Goal: Task Accomplishment & Management: Complete application form

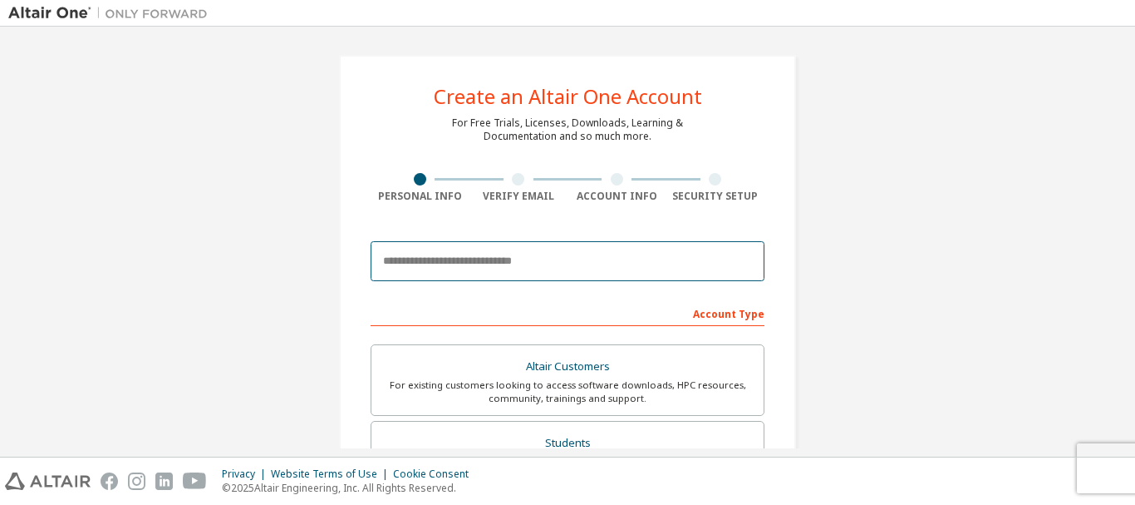
click at [456, 268] on input "email" at bounding box center [568, 261] width 394 height 40
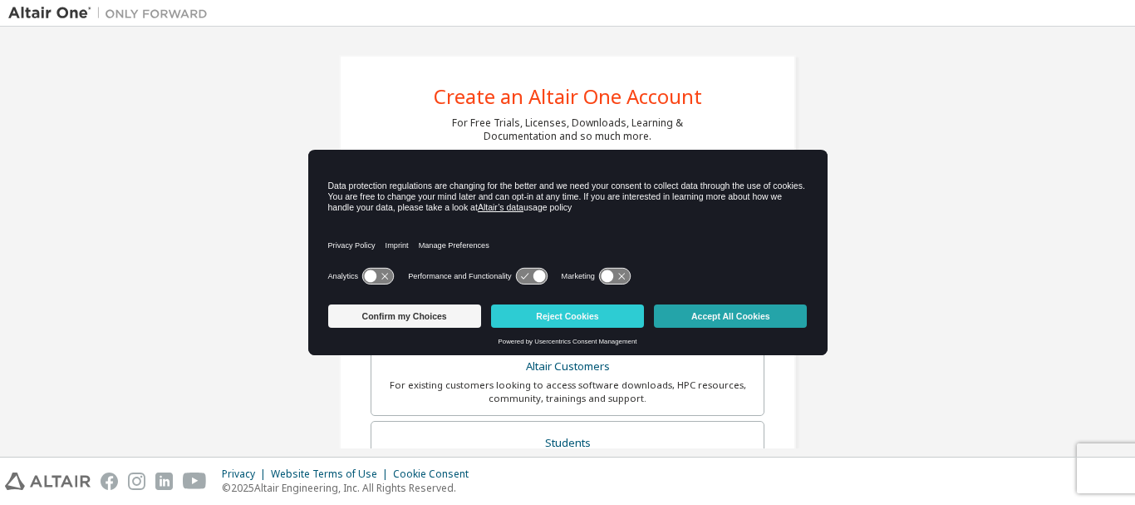
click at [741, 319] on button "Accept All Cookies" at bounding box center [730, 315] width 153 height 23
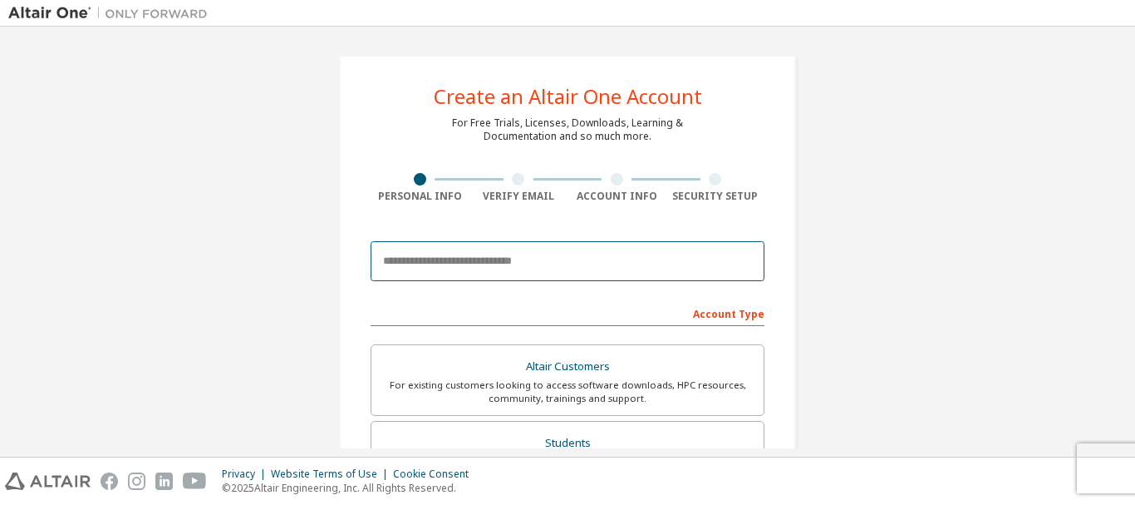
click at [408, 259] on input "email" at bounding box center [568, 261] width 394 height 40
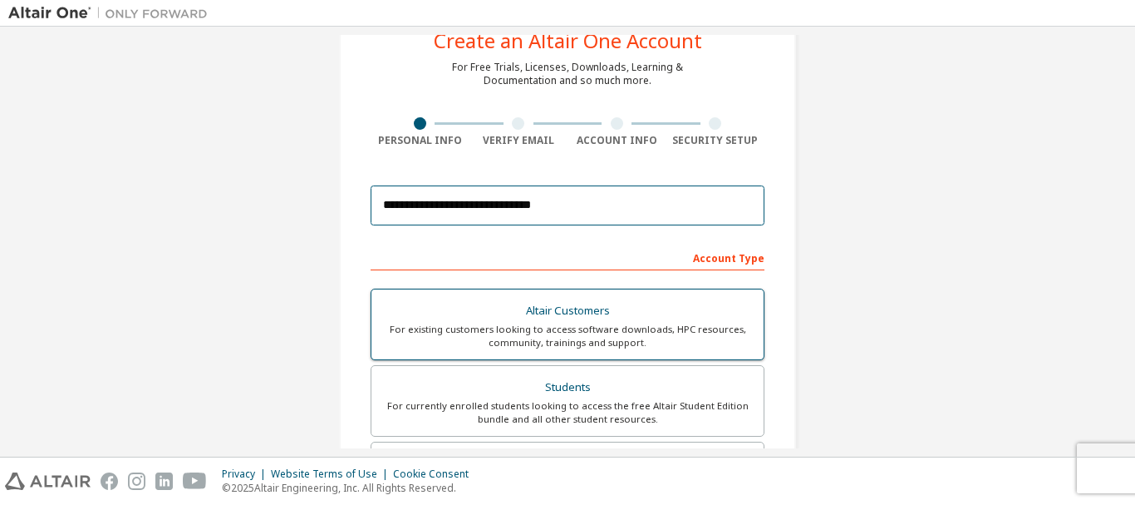
scroll to position [83, 0]
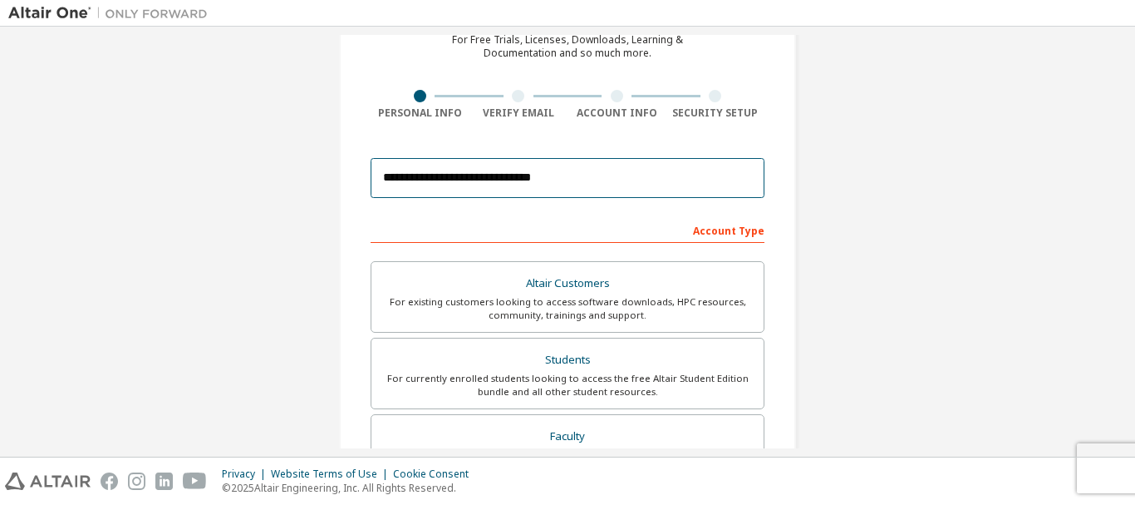
type input "**********"
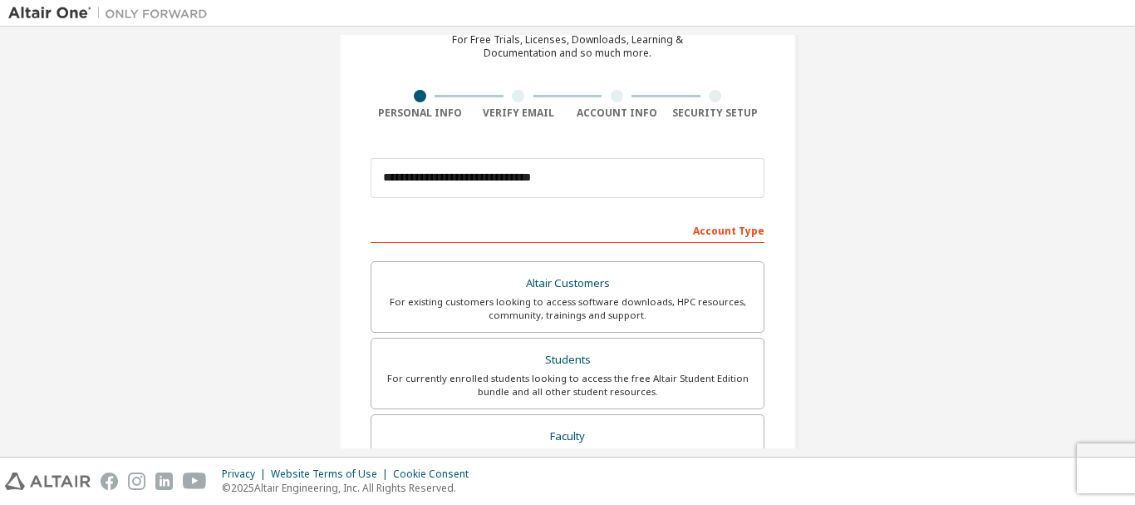
click at [720, 230] on div "Account Type" at bounding box center [568, 229] width 394 height 27
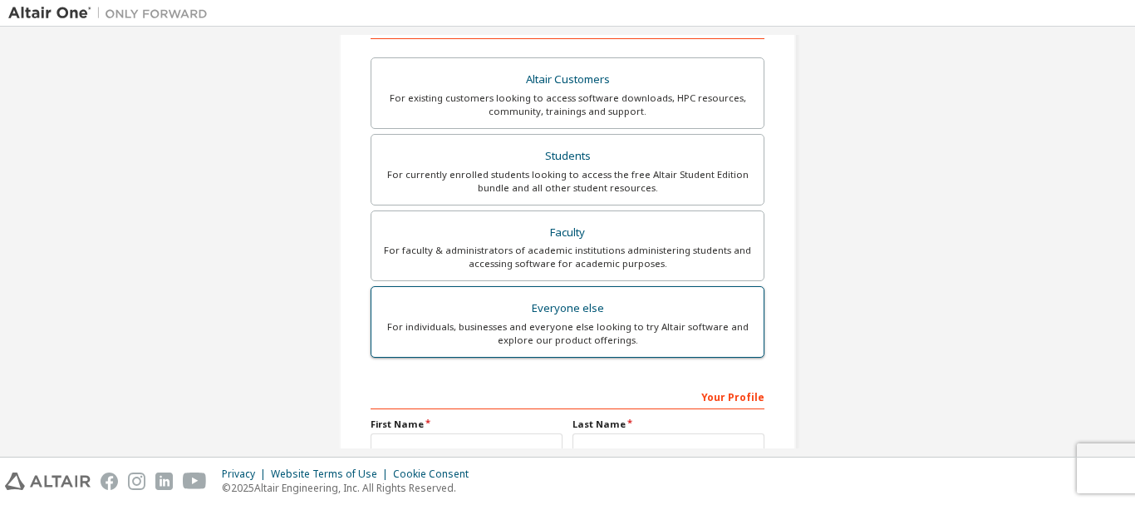
scroll to position [332, 0]
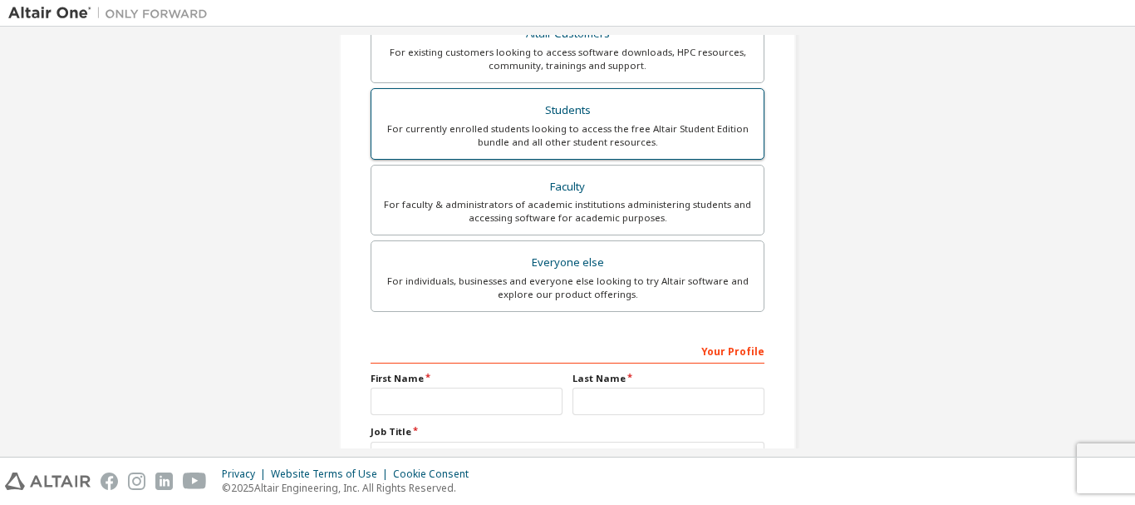
click at [580, 127] on div "For currently enrolled students looking to access the free Altair Student Editi…" at bounding box center [568, 135] width 372 height 27
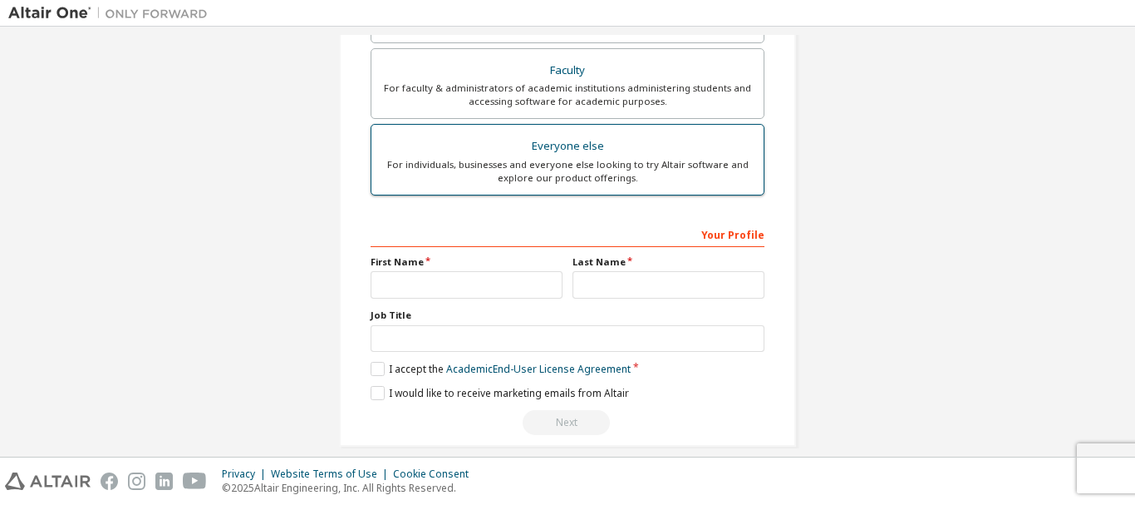
scroll to position [467, 0]
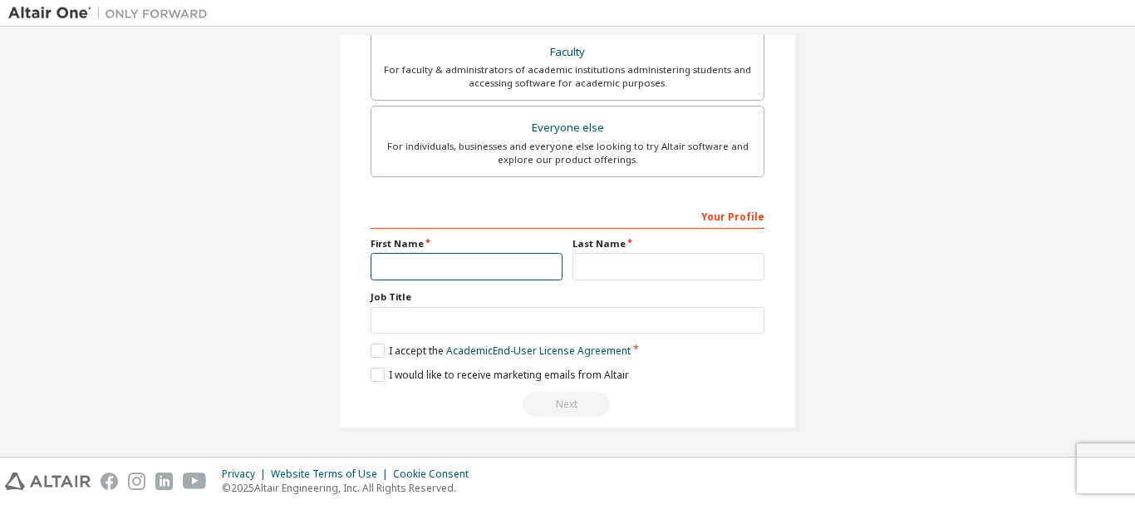
click at [524, 261] on input "text" at bounding box center [467, 266] width 192 height 27
type input "***"
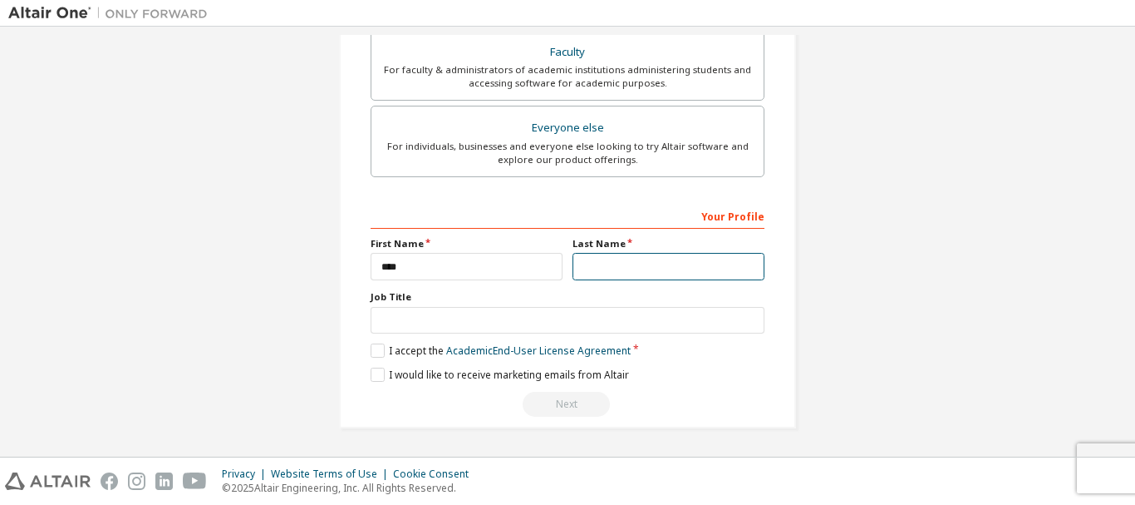
click at [618, 256] on input "text" at bounding box center [669, 266] width 192 height 27
type input "******"
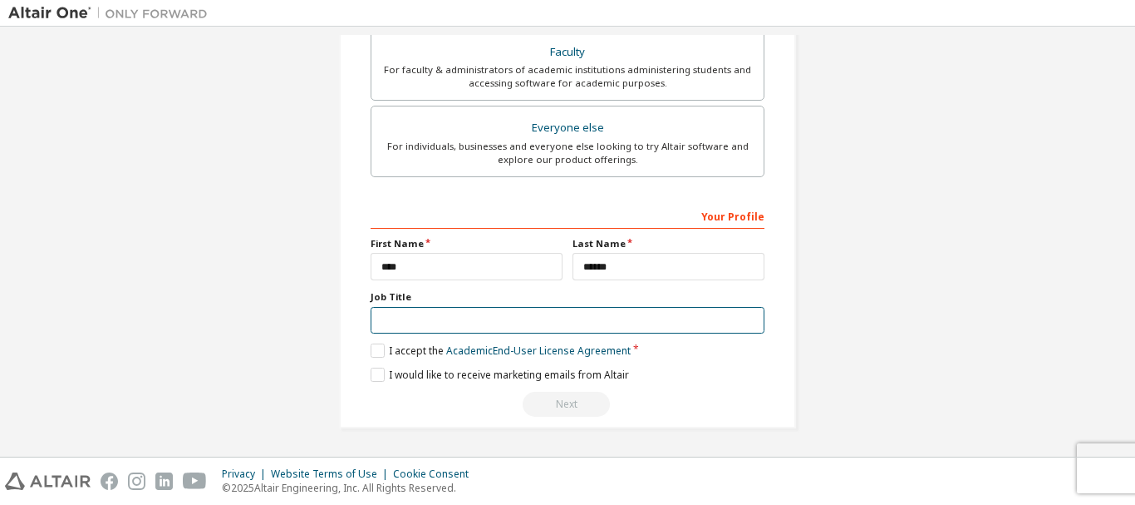
click at [431, 320] on input "text" at bounding box center [568, 320] width 394 height 27
type input "*******"
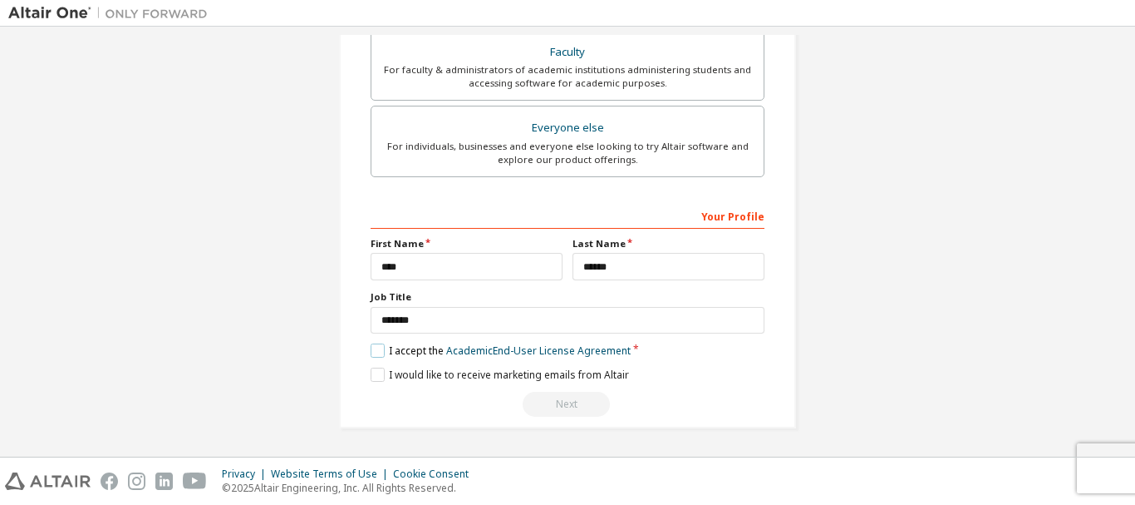
click at [377, 343] on label "I accept the Academic End-User License Agreement" at bounding box center [501, 350] width 260 height 14
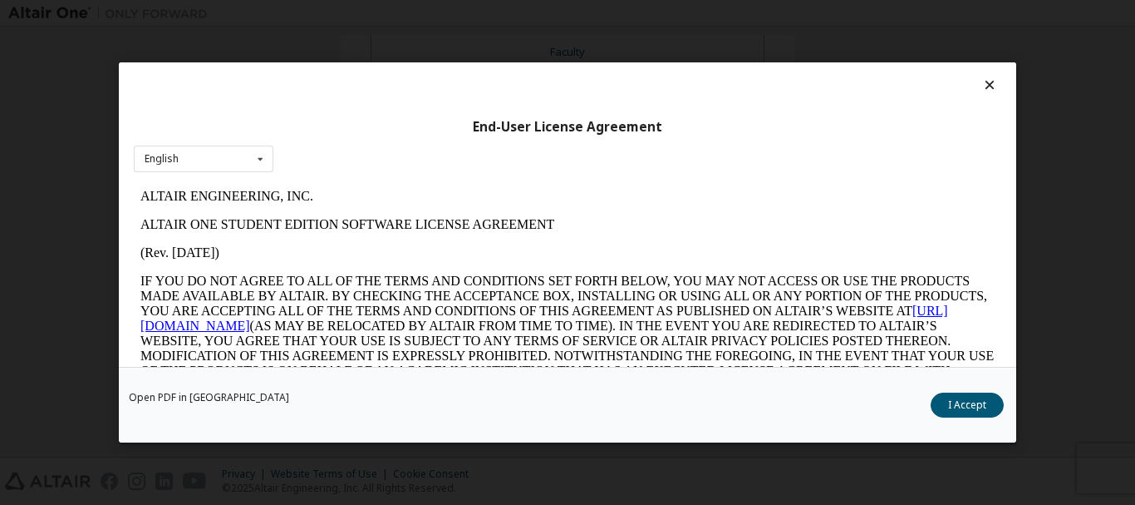
scroll to position [0, 0]
click at [957, 405] on button "I Accept" at bounding box center [967, 404] width 73 height 25
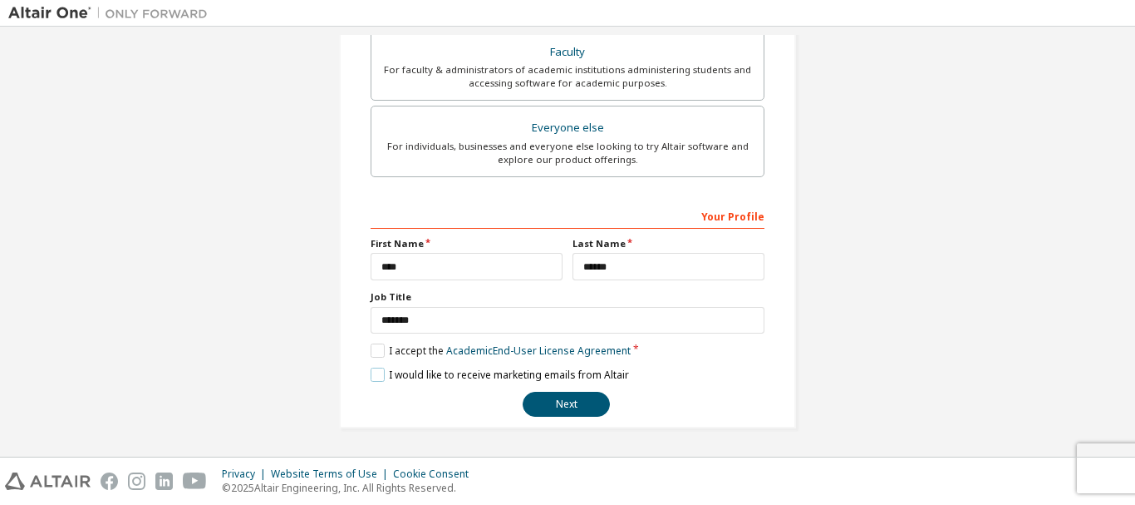
click at [371, 368] on label "I would like to receive marketing emails from Altair" at bounding box center [500, 374] width 258 height 14
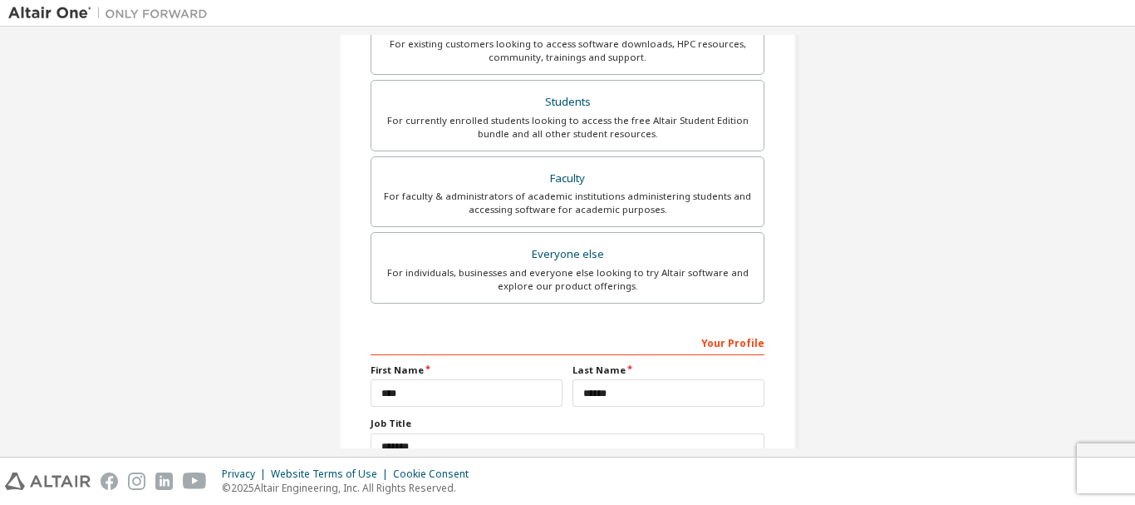
scroll to position [467, 0]
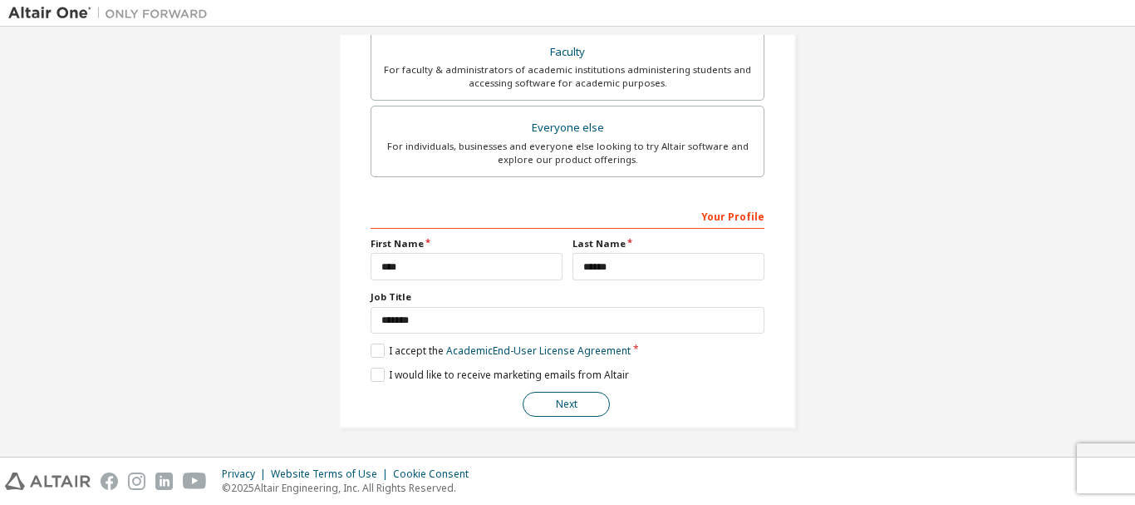
click at [587, 407] on button "Next" at bounding box center [566, 403] width 87 height 25
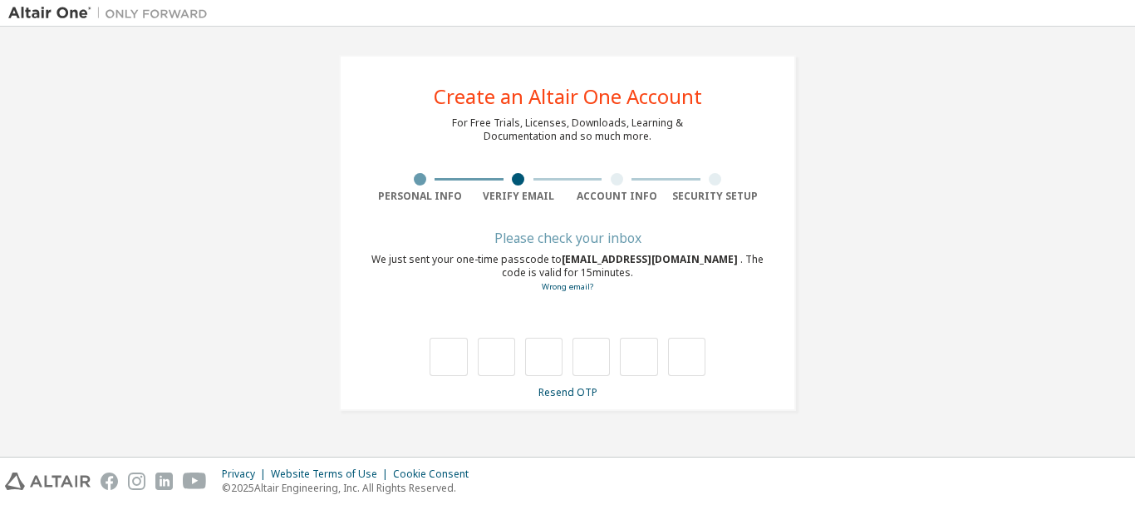
scroll to position [0, 0]
type input "*"
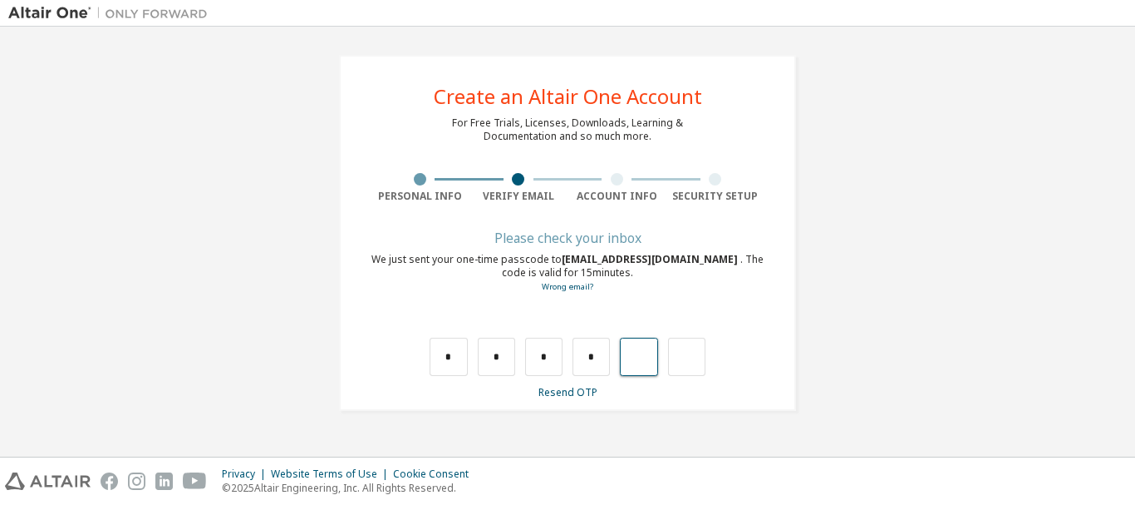
type input "*"
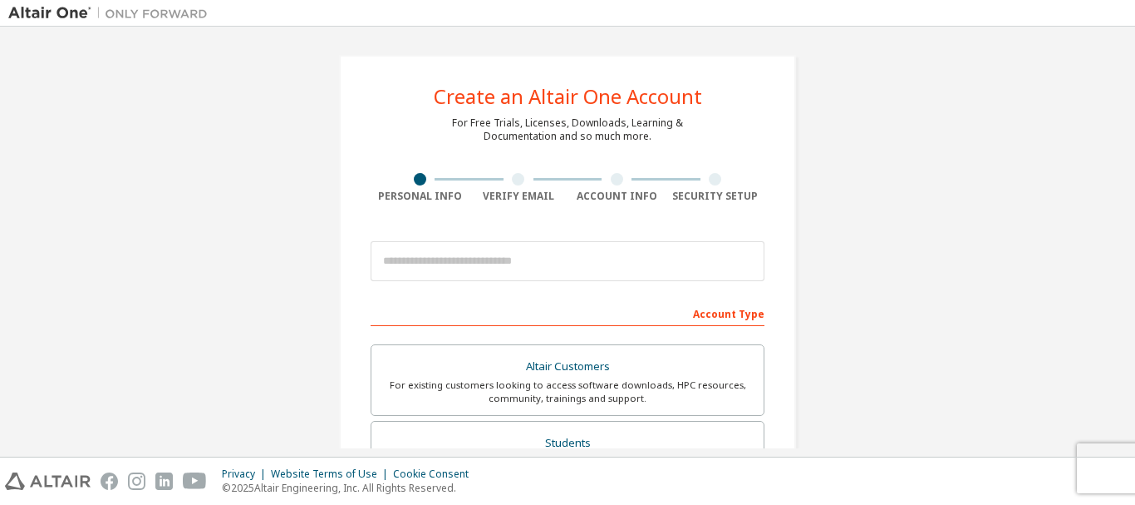
type input "**********"
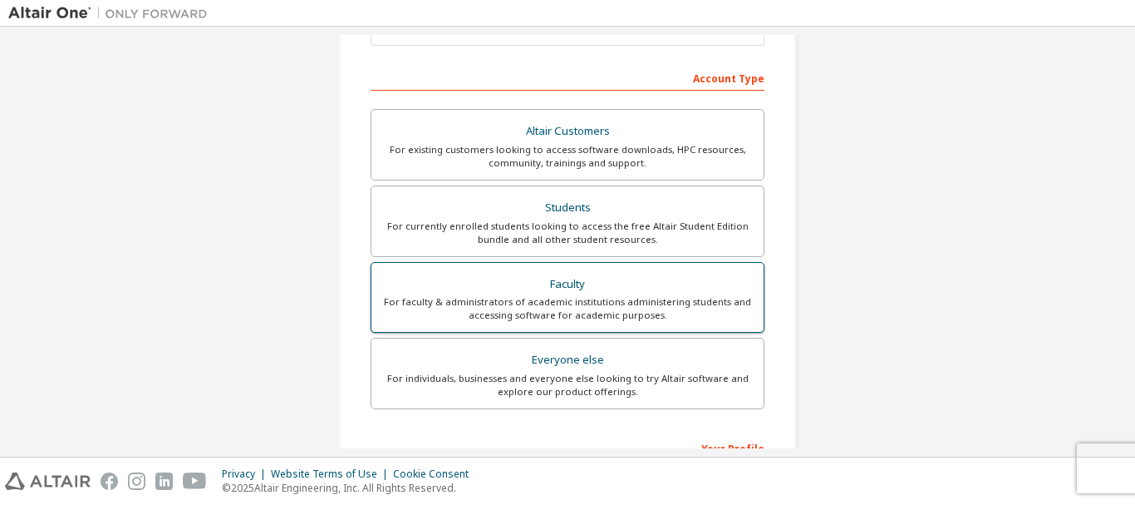
scroll to position [249, 0]
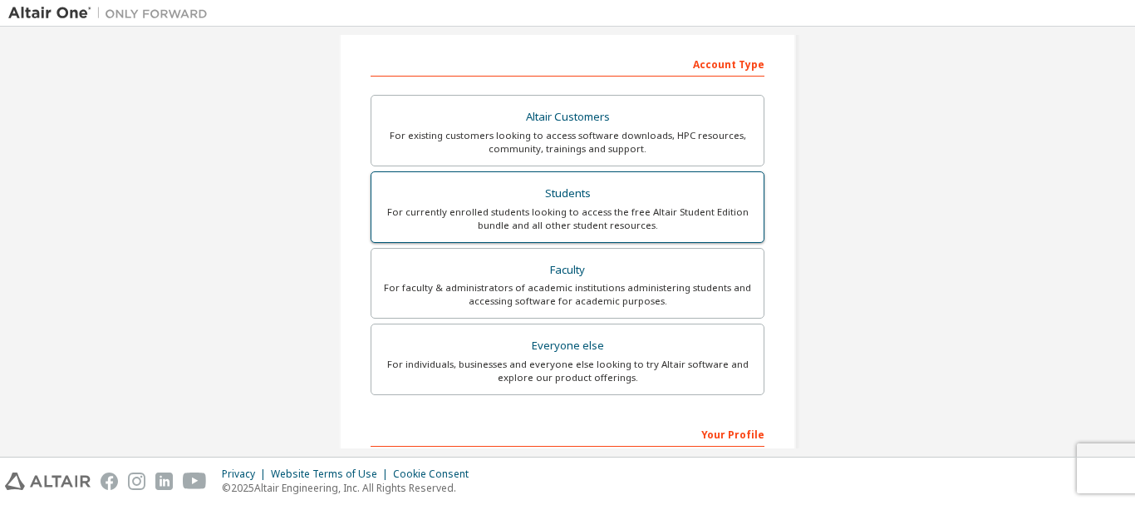
click at [587, 212] on div "For currently enrolled students looking to access the free Altair Student Editi…" at bounding box center [568, 218] width 372 height 27
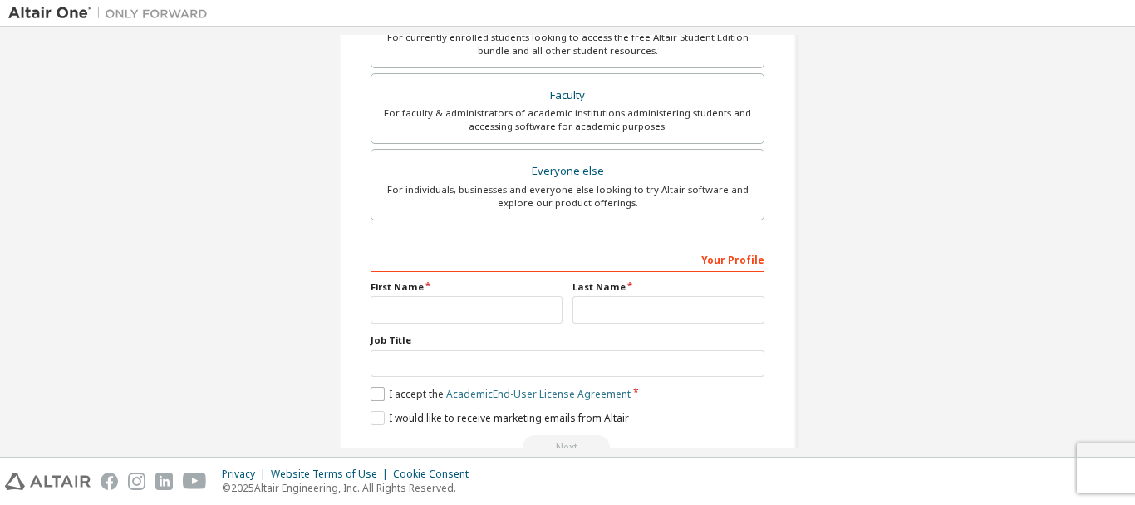
scroll to position [467, 0]
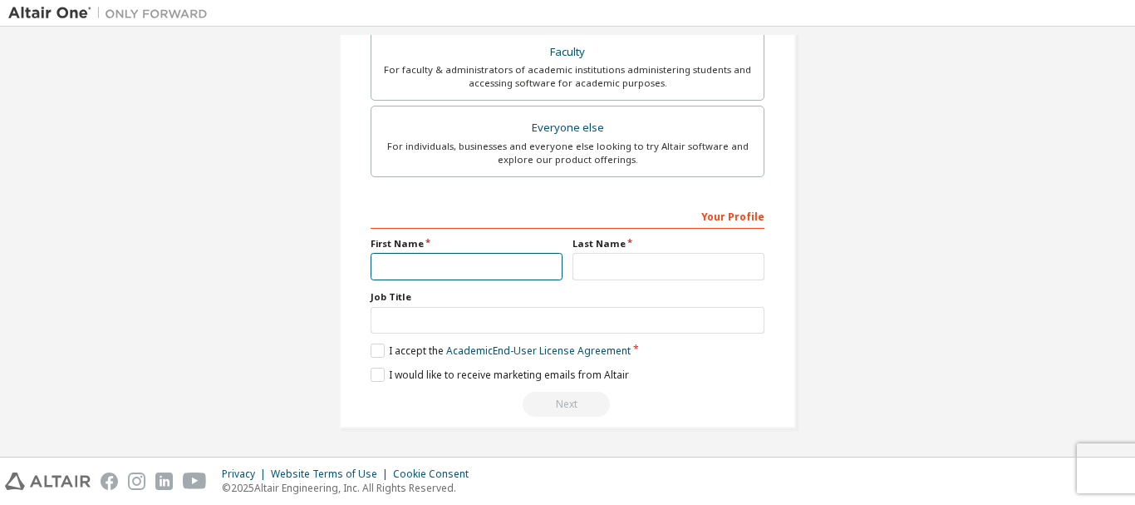
click at [449, 268] on input "text" at bounding box center [467, 266] width 192 height 27
type input "***"
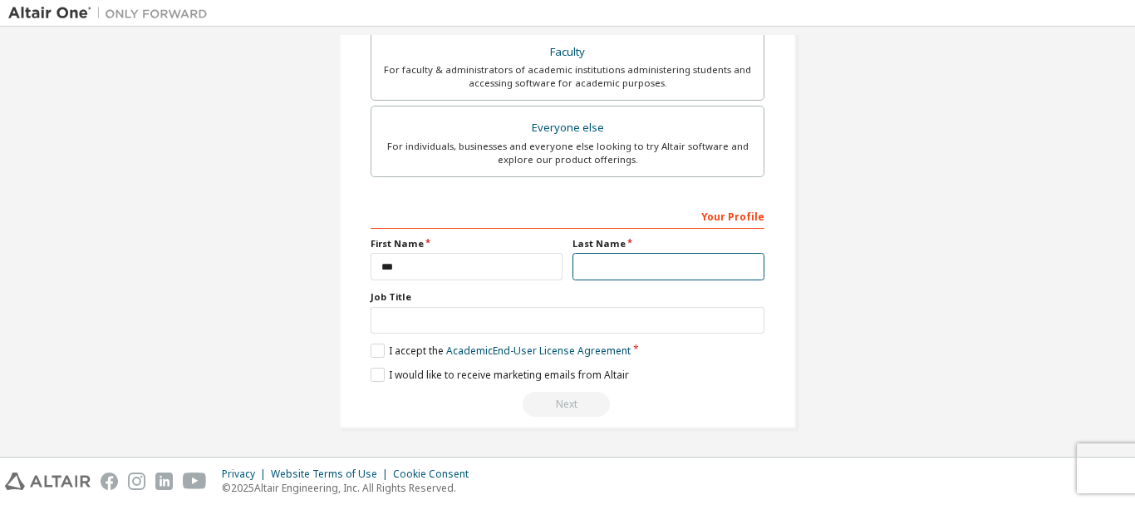
drag, startPoint x: 570, startPoint y: 254, endPoint x: 586, endPoint y: 268, distance: 21.8
click at [586, 268] on input "text" at bounding box center [669, 266] width 192 height 27
type input "******"
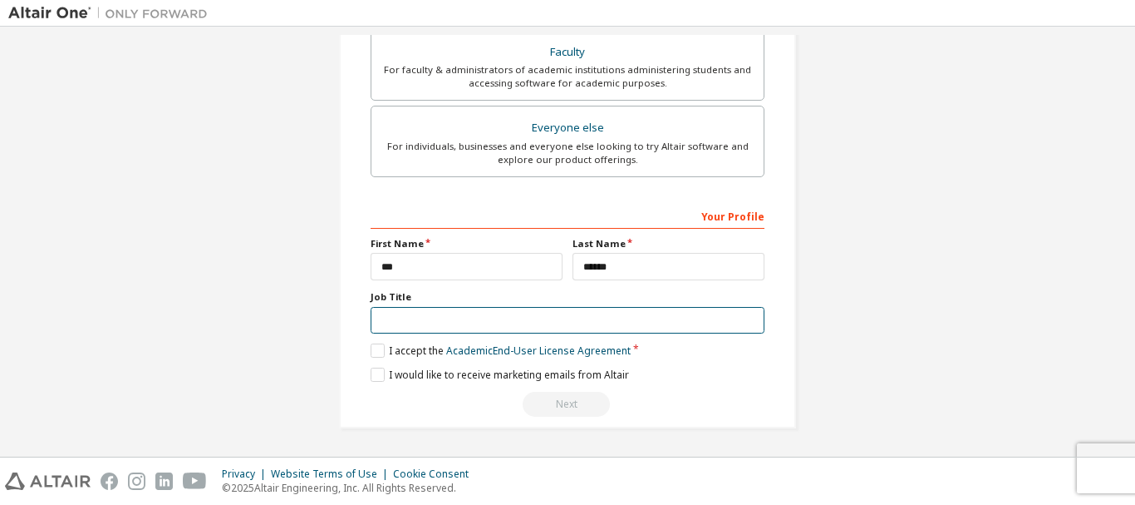
click at [504, 319] on input "text" at bounding box center [568, 320] width 394 height 27
type input "*******"
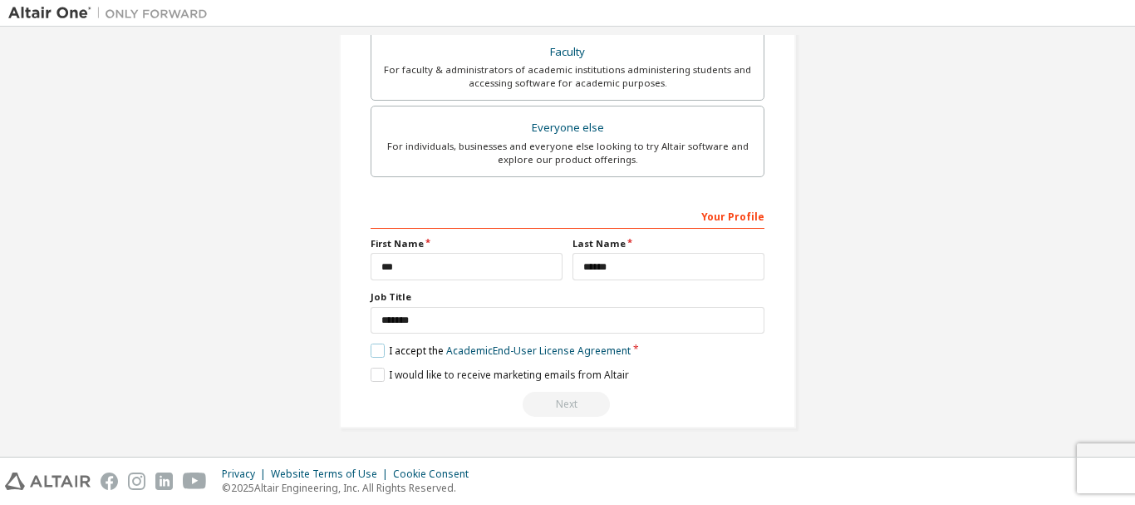
click at [376, 351] on label "I accept the Academic End-User License Agreement" at bounding box center [501, 350] width 260 height 14
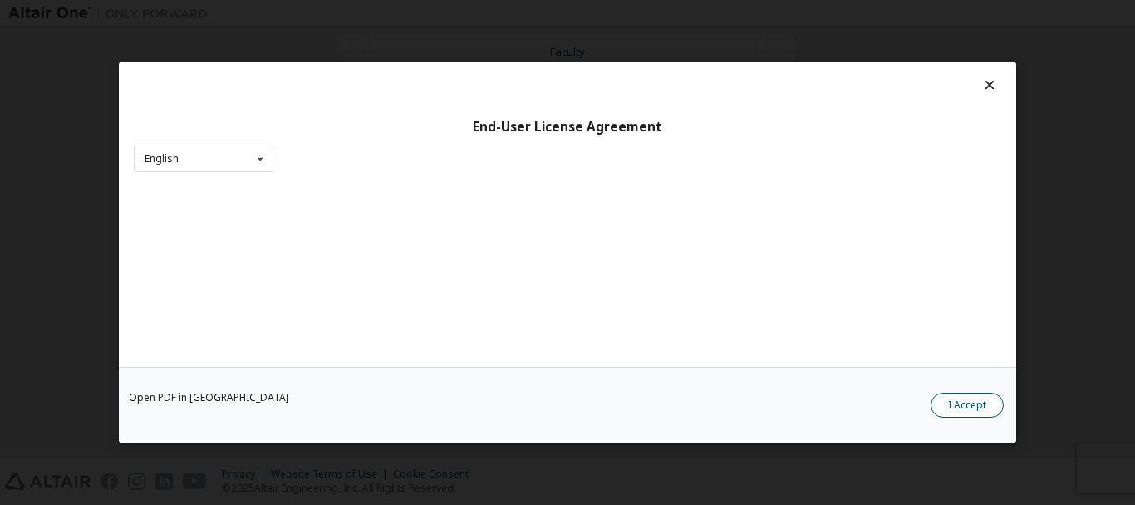
click at [956, 410] on button "I Accept" at bounding box center [967, 404] width 73 height 25
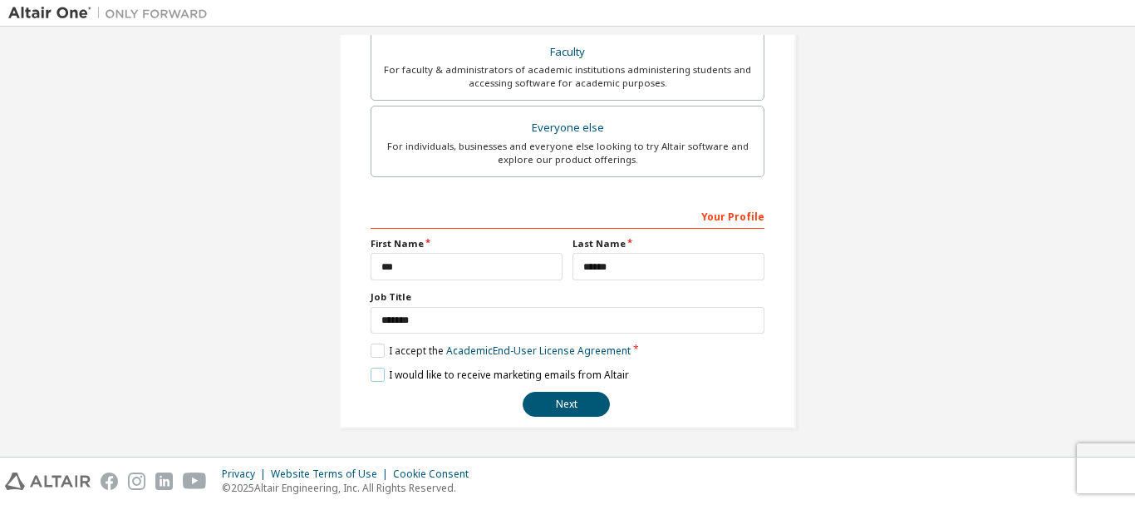
click at [379, 369] on label "I would like to receive marketing emails from Altair" at bounding box center [500, 374] width 258 height 14
click at [554, 406] on button "Next" at bounding box center [566, 403] width 87 height 25
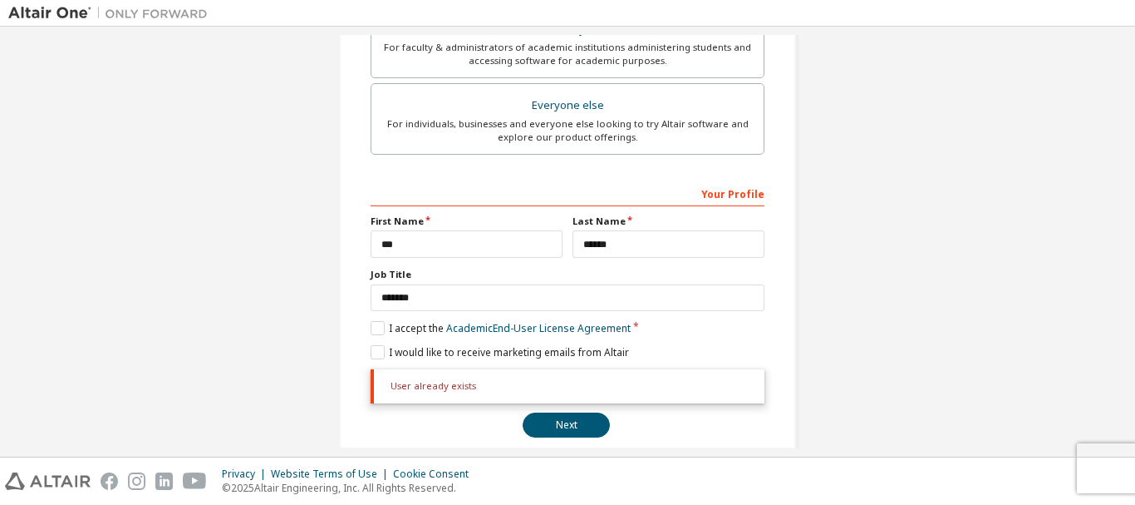
scroll to position [510, 0]
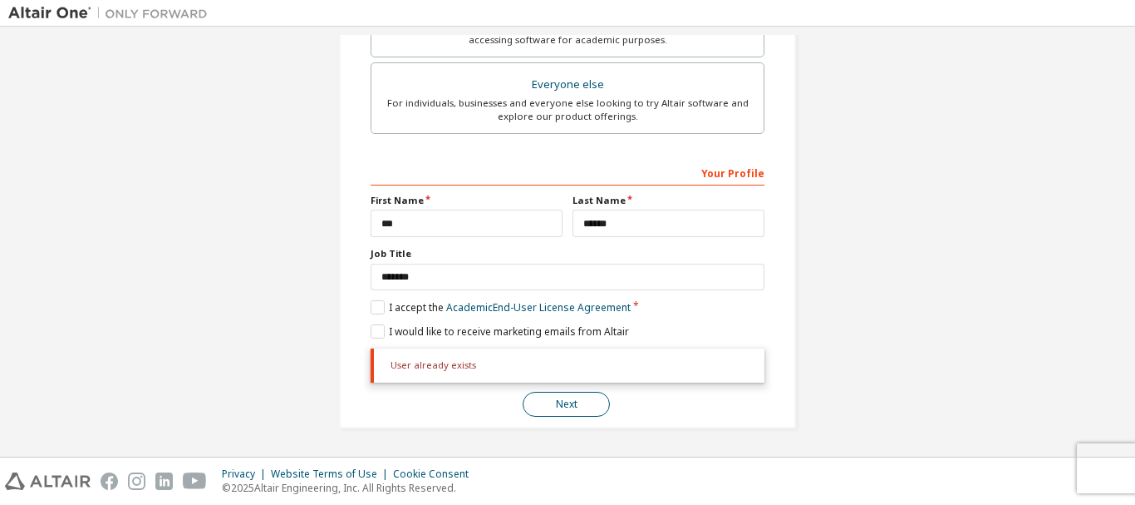
click at [583, 414] on button "Next" at bounding box center [566, 403] width 87 height 25
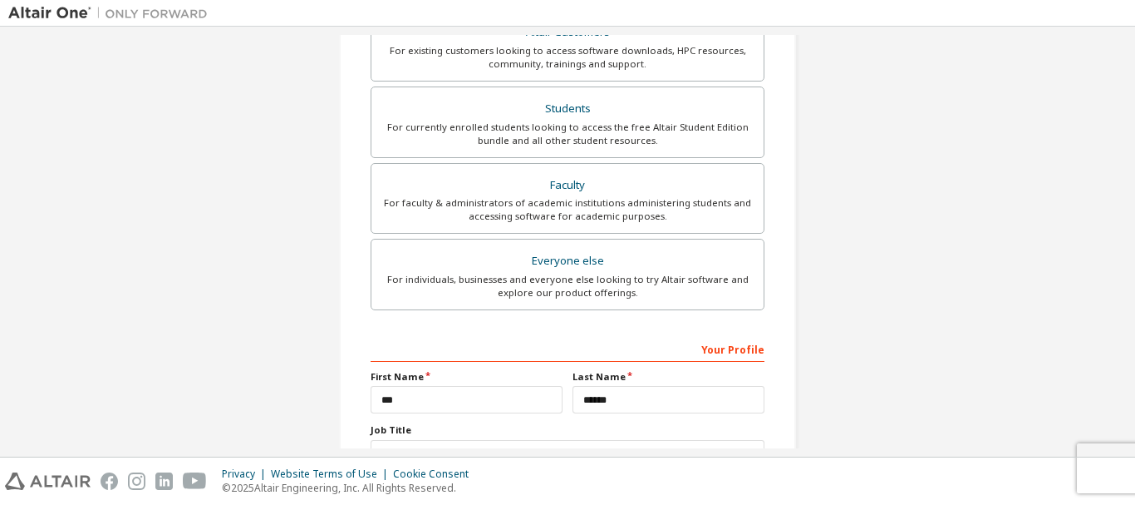
scroll to position [499, 0]
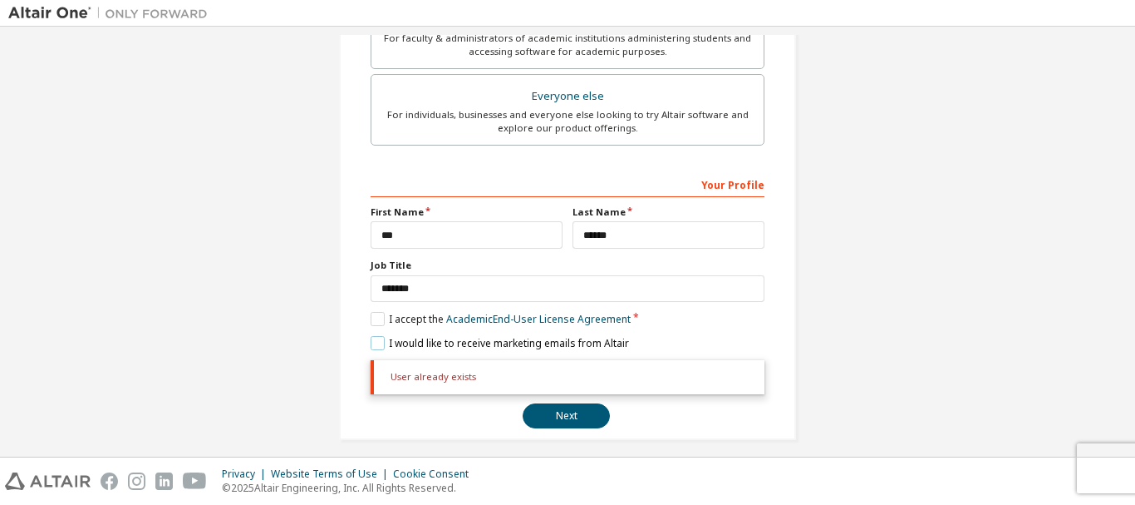
drag, startPoint x: 606, startPoint y: 426, endPoint x: 604, endPoint y: 434, distance: 8.5
drag, startPoint x: 604, startPoint y: 434, endPoint x: 595, endPoint y: 423, distance: 14.2
click at [595, 423] on button "Next" at bounding box center [566, 415] width 87 height 25
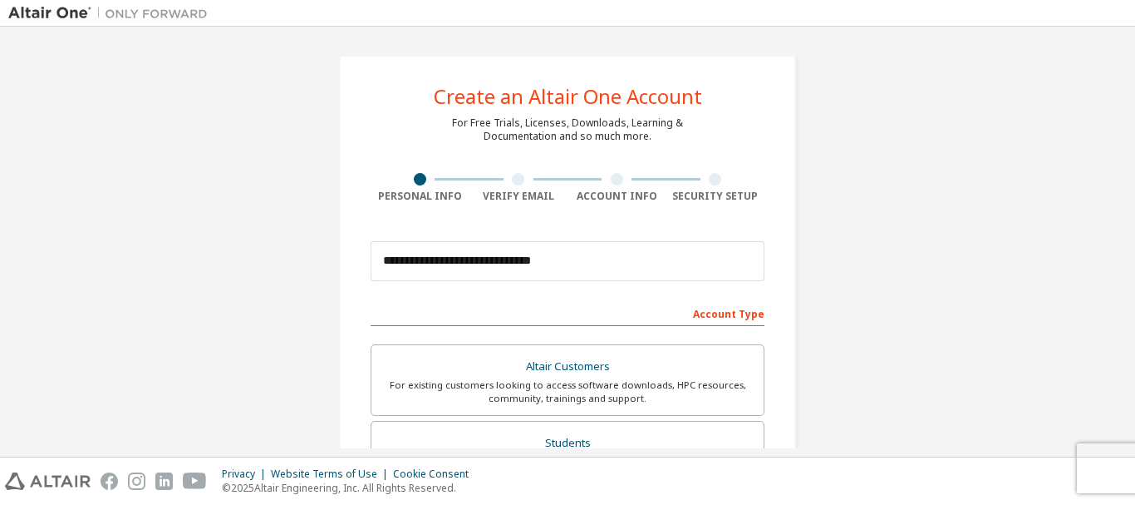
scroll to position [510, 0]
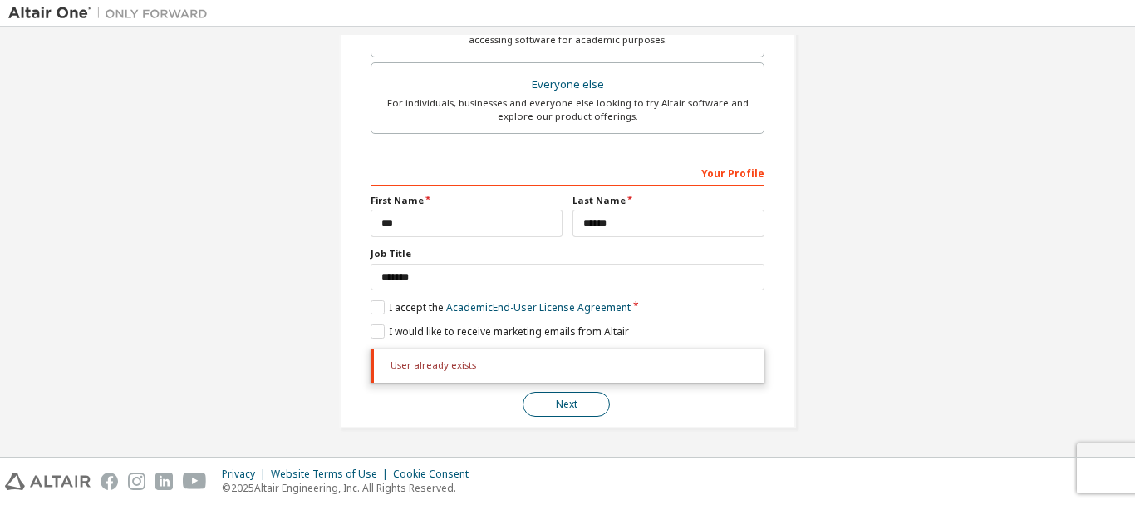
click at [570, 394] on button "Next" at bounding box center [566, 403] width 87 height 25
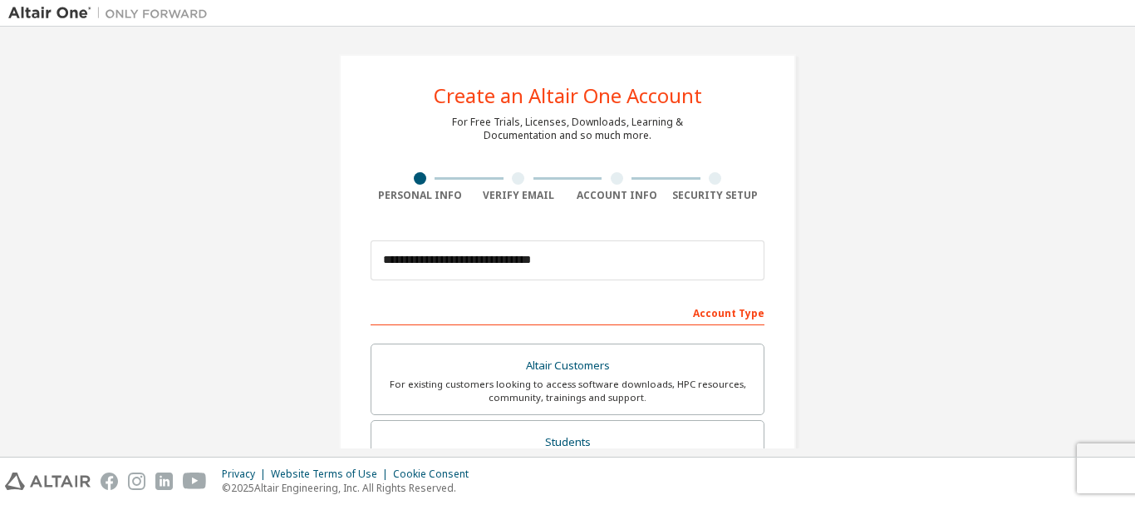
scroll to position [0, 0]
click at [507, 180] on div at bounding box center [519, 179] width 99 height 12
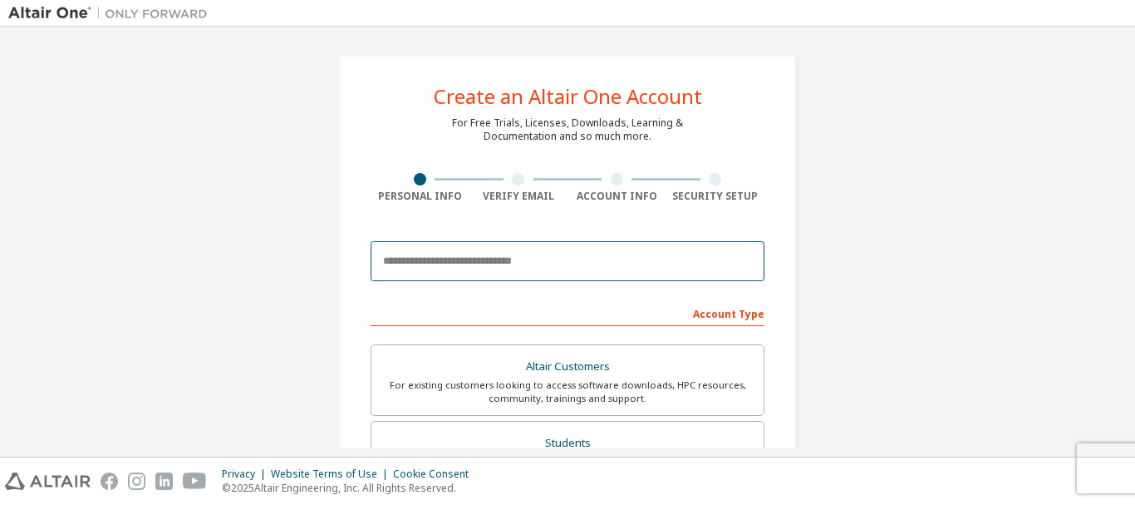
click at [471, 263] on input "email" at bounding box center [568, 261] width 394 height 40
type input "**********"
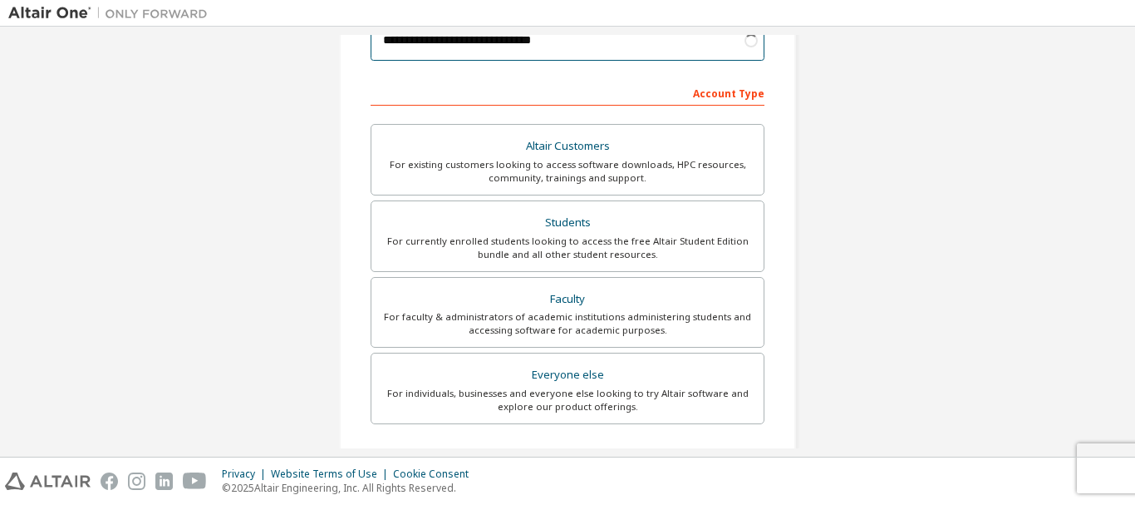
scroll to position [222, 0]
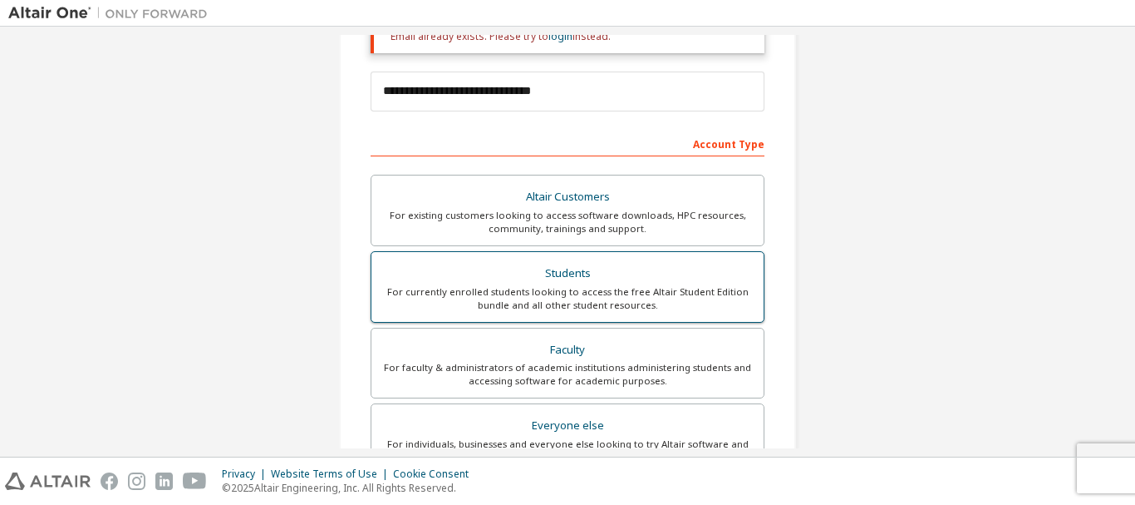
click at [560, 308] on div "For currently enrolled students looking to access the free Altair Student Editi…" at bounding box center [568, 298] width 372 height 27
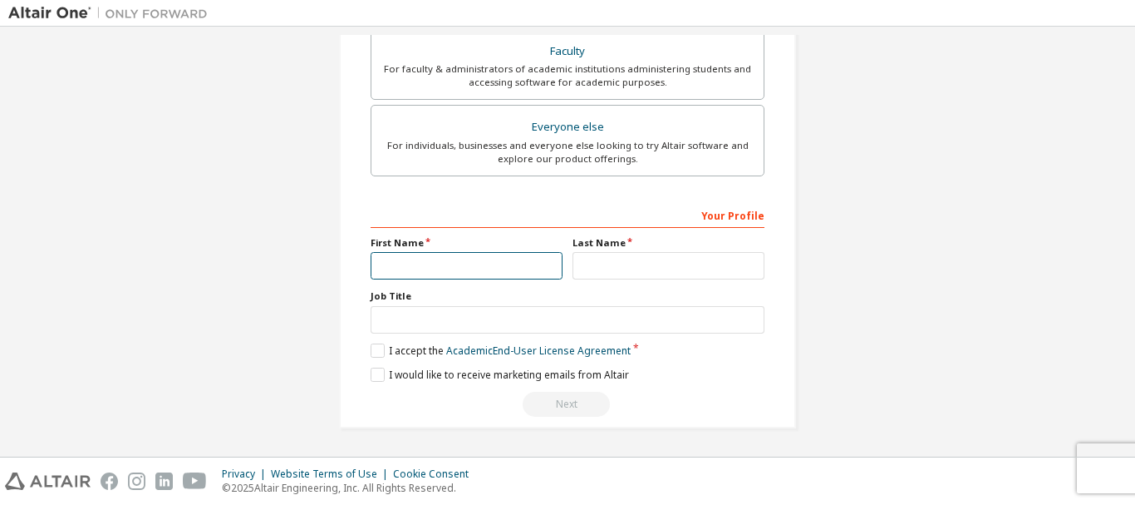
click at [475, 262] on input "text" at bounding box center [467, 265] width 192 height 27
type input "***"
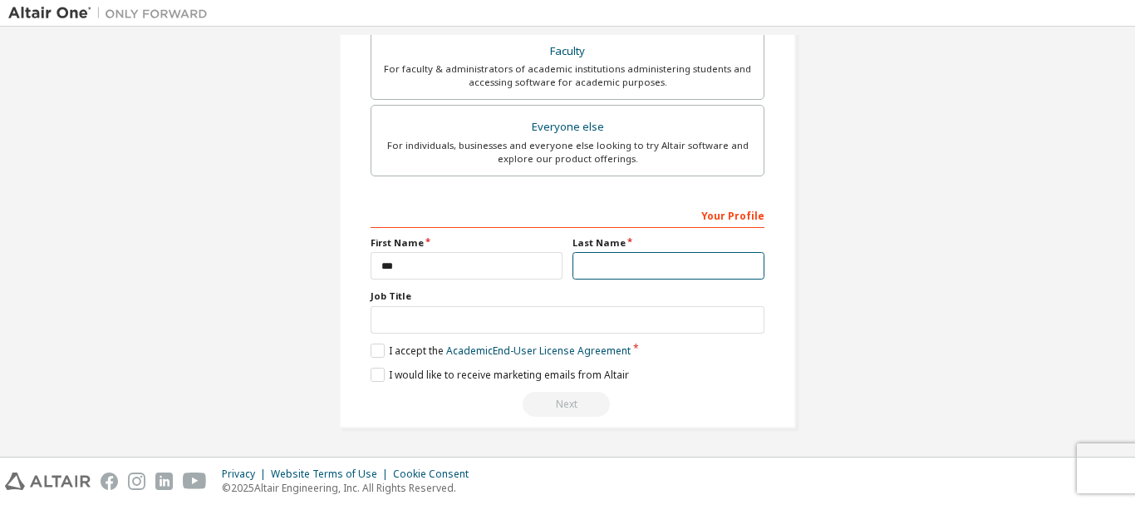
click at [603, 268] on input "text" at bounding box center [669, 265] width 192 height 27
type input "******"
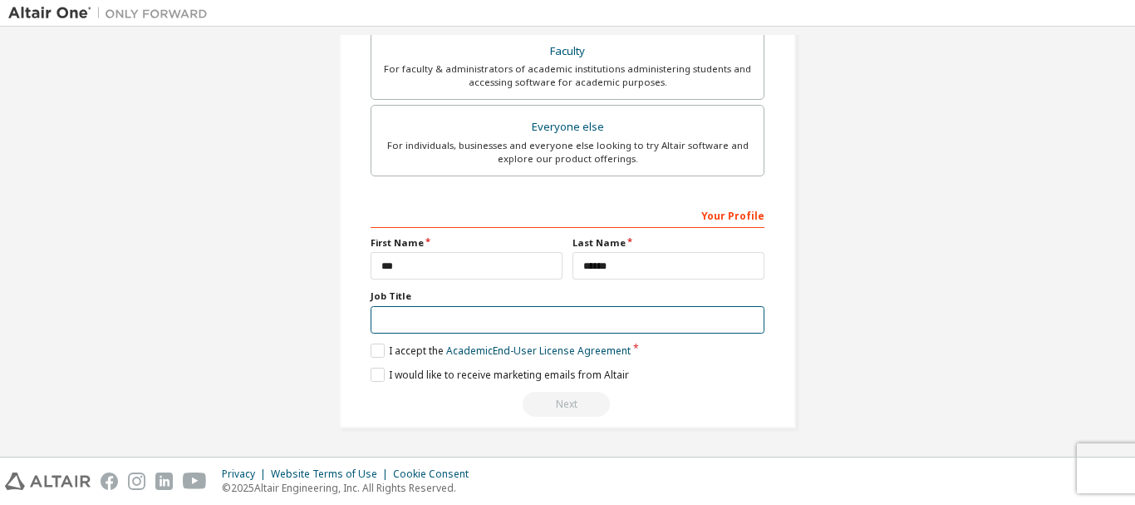
click at [471, 315] on input "text" at bounding box center [568, 319] width 394 height 27
type input "*******"
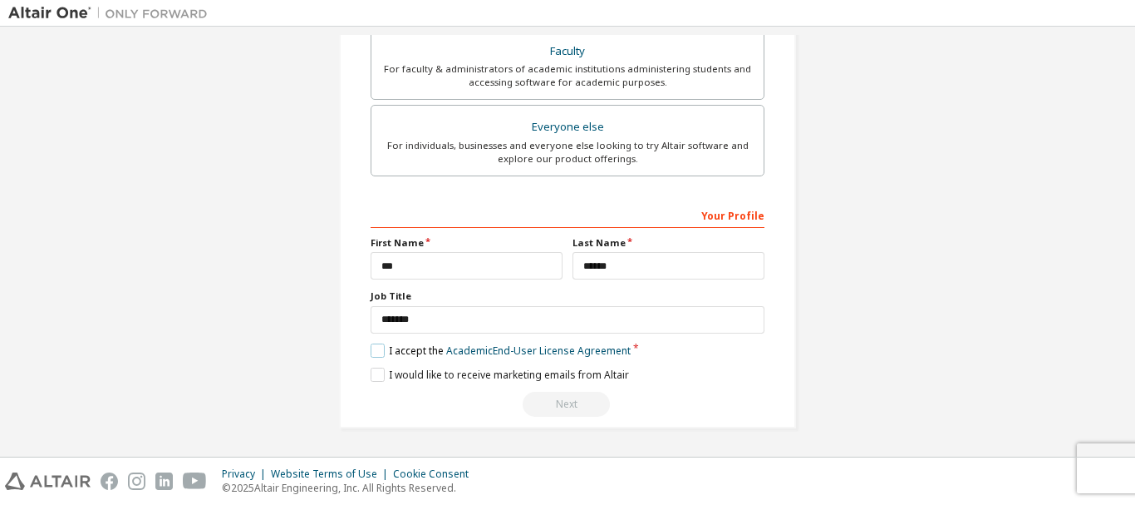
click at [372, 352] on label "I accept the Academic End-User License Agreement" at bounding box center [501, 350] width 260 height 14
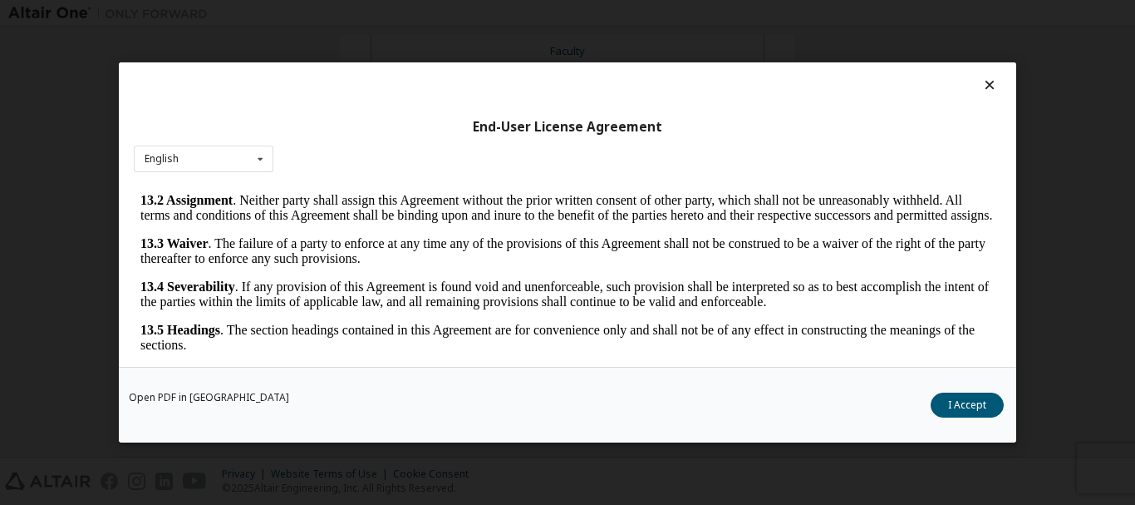
scroll to position [62, 0]
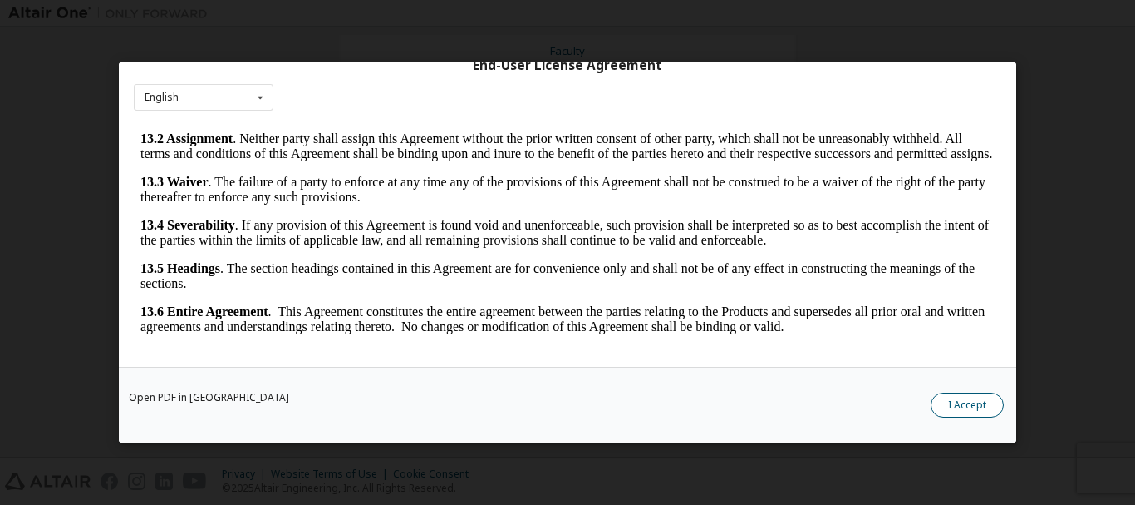
click at [969, 411] on button "I Accept" at bounding box center [967, 404] width 73 height 25
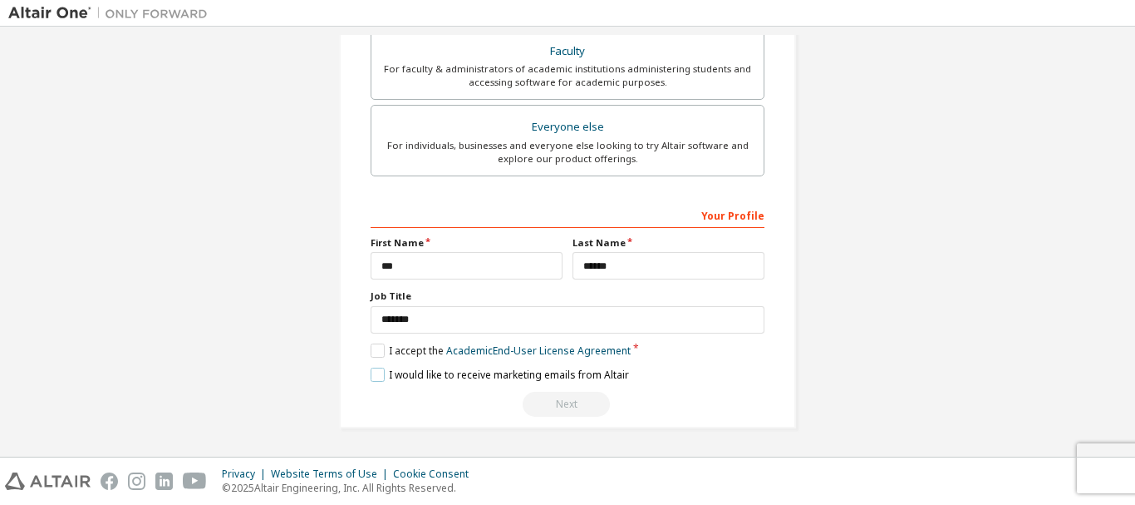
click at [371, 380] on label "I would like to receive marketing emails from Altair" at bounding box center [500, 374] width 258 height 14
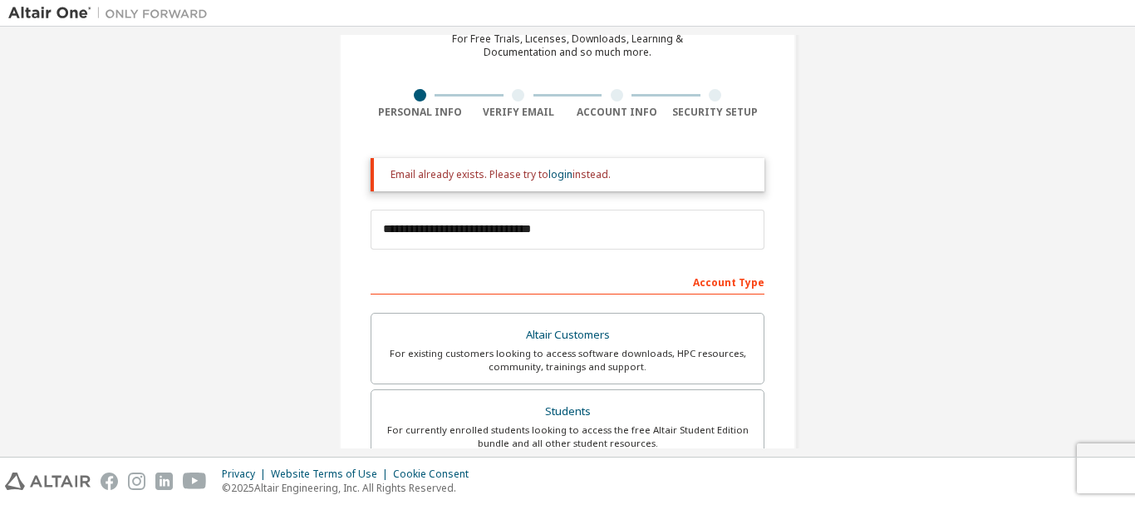
scroll to position [69, 0]
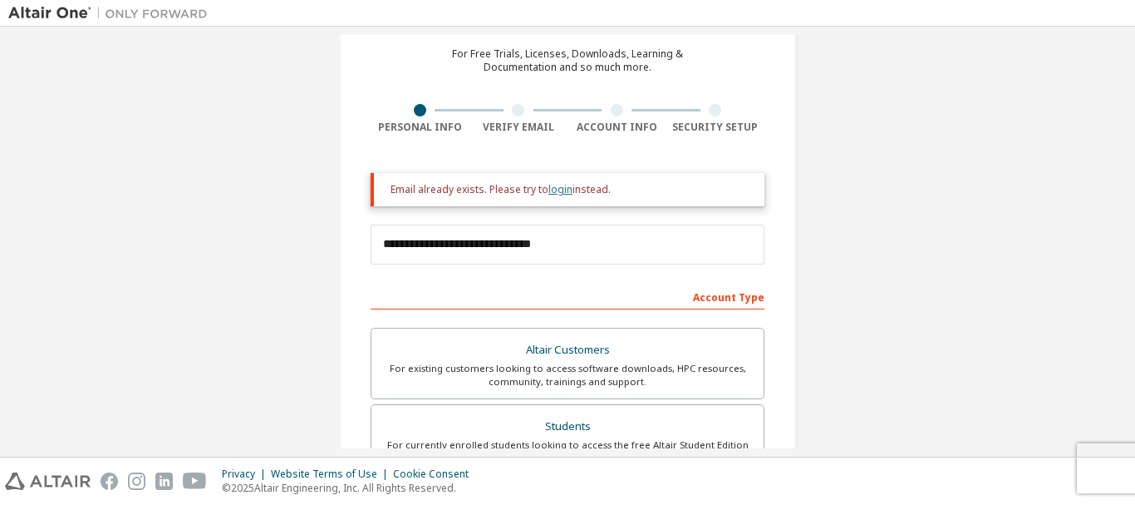
click at [549, 193] on link "login" at bounding box center [561, 189] width 24 height 14
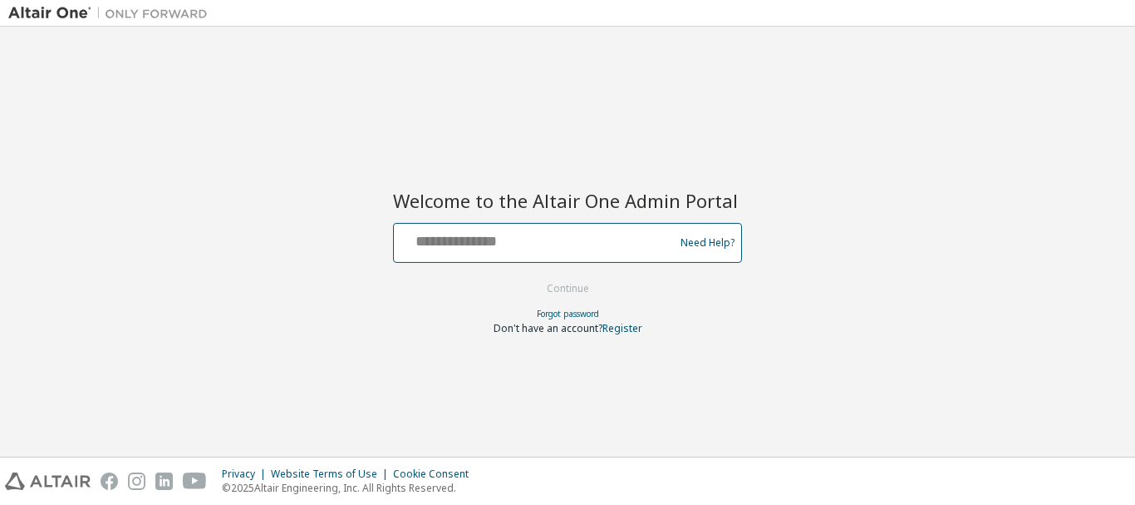
click at [514, 244] on input "text" at bounding box center [537, 239] width 272 height 24
type input "**********"
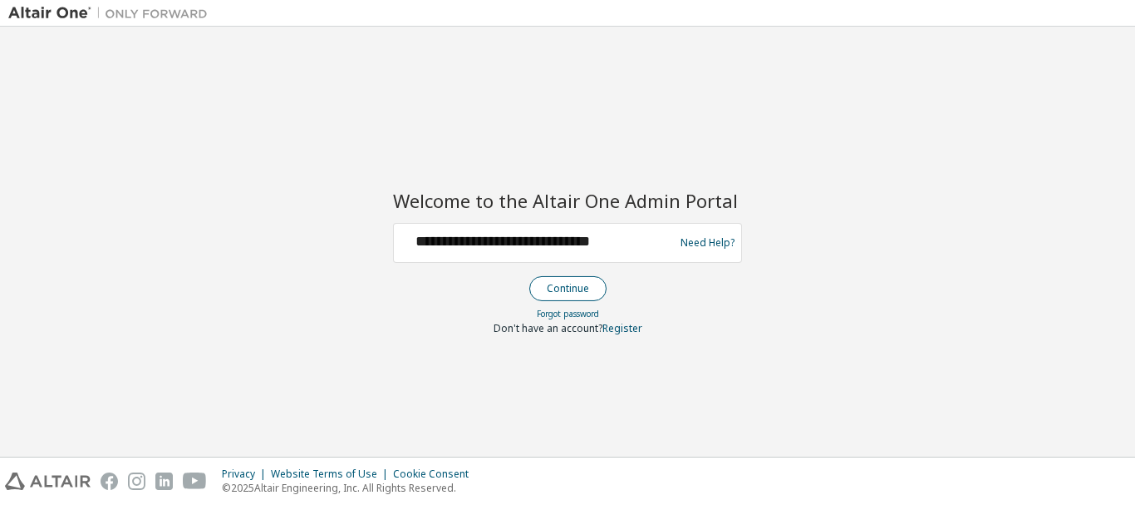
click at [575, 293] on button "Continue" at bounding box center [567, 288] width 77 height 25
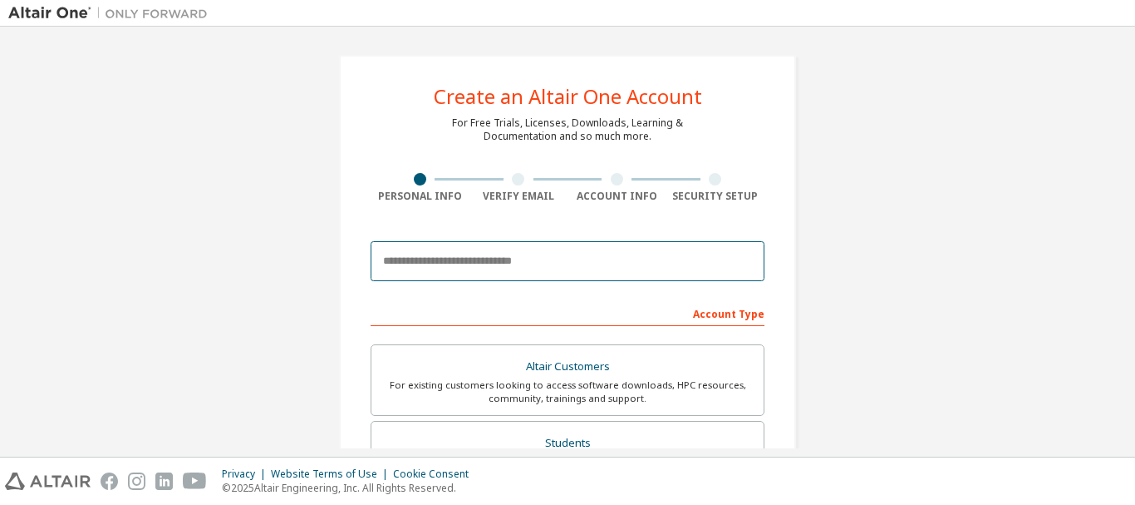
click at [504, 263] on input "email" at bounding box center [568, 261] width 394 height 40
type input "**********"
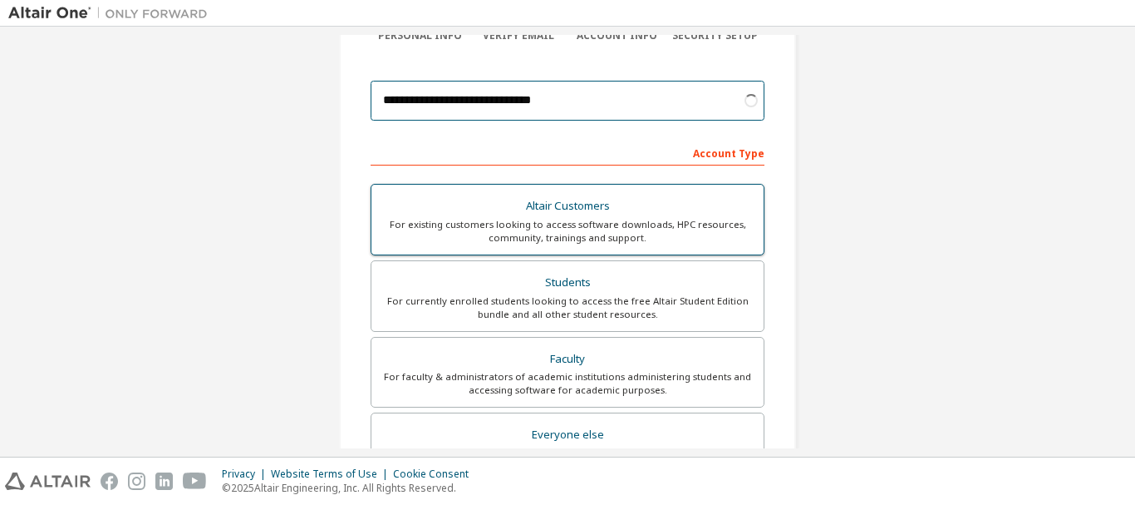
scroll to position [166, 0]
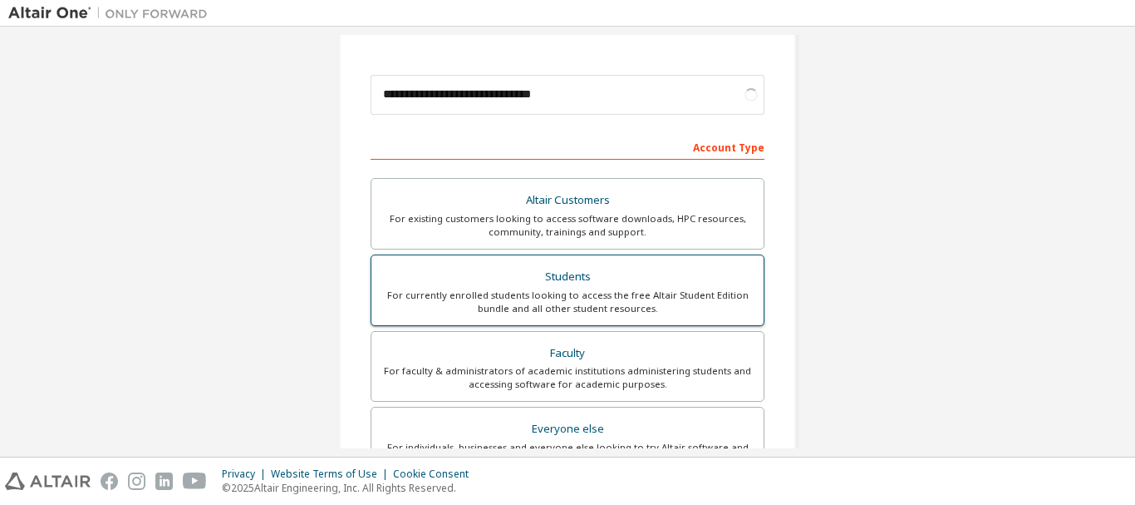
click at [604, 284] on div "Students" at bounding box center [568, 276] width 372 height 23
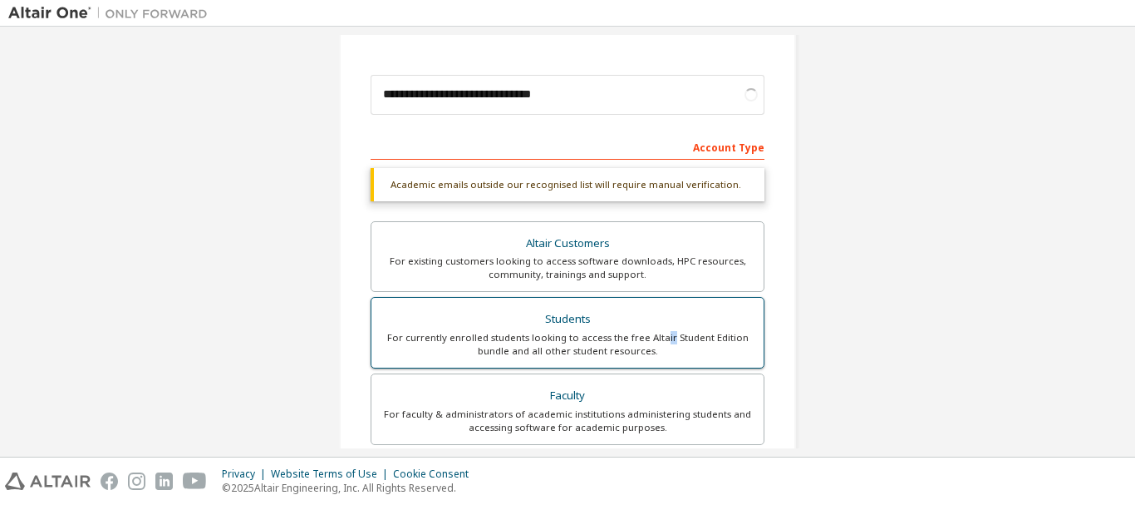
click at [667, 337] on div "For currently enrolled students looking to access the free Altair Student Editi…" at bounding box center [568, 344] width 372 height 27
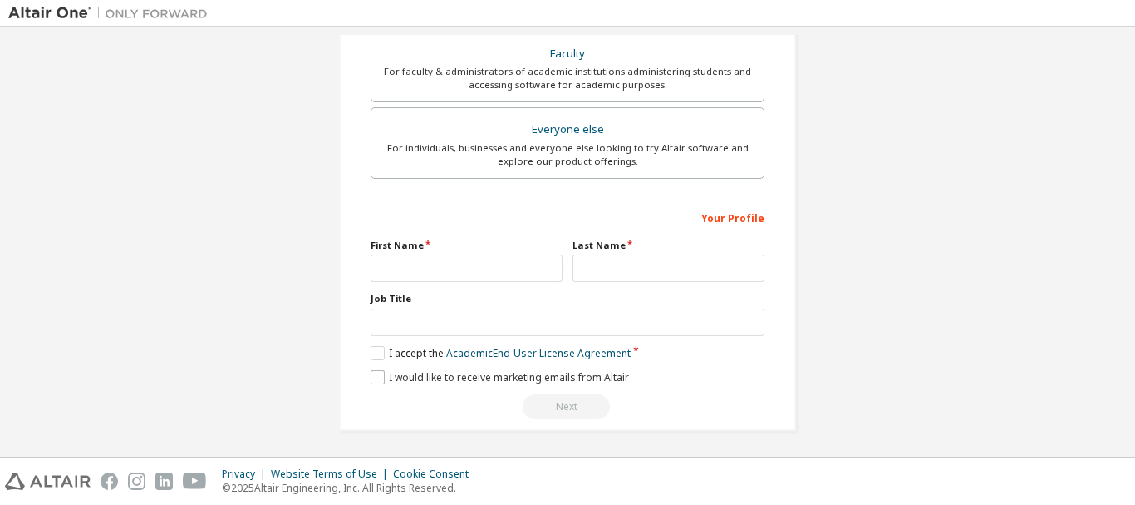
scroll to position [520, 0]
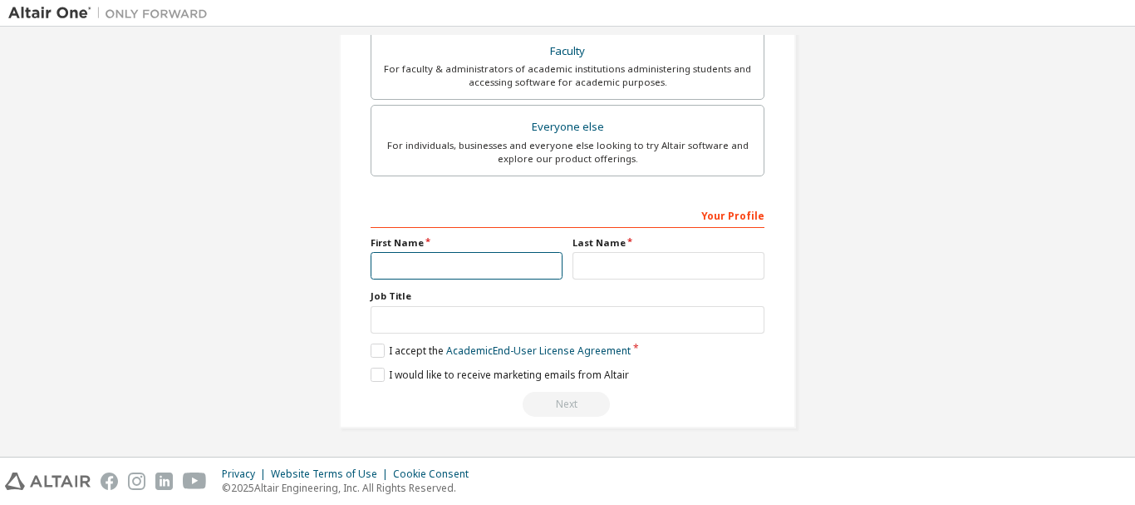
click at [434, 263] on input "text" at bounding box center [467, 265] width 192 height 27
type input "***"
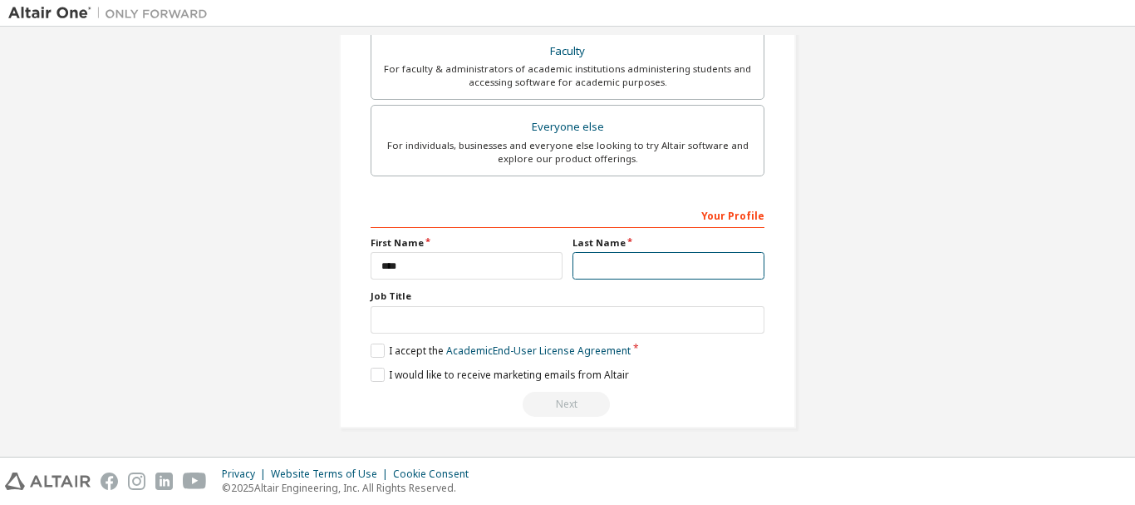
click at [580, 275] on input "text" at bounding box center [669, 265] width 192 height 27
type input "******"
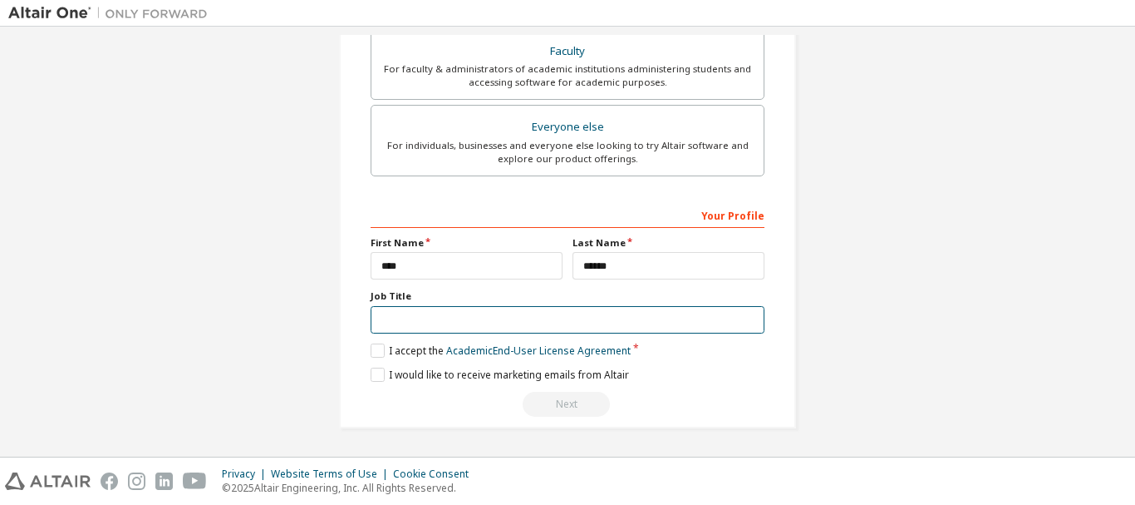
click at [467, 323] on input "text" at bounding box center [568, 319] width 394 height 27
type input "*******"
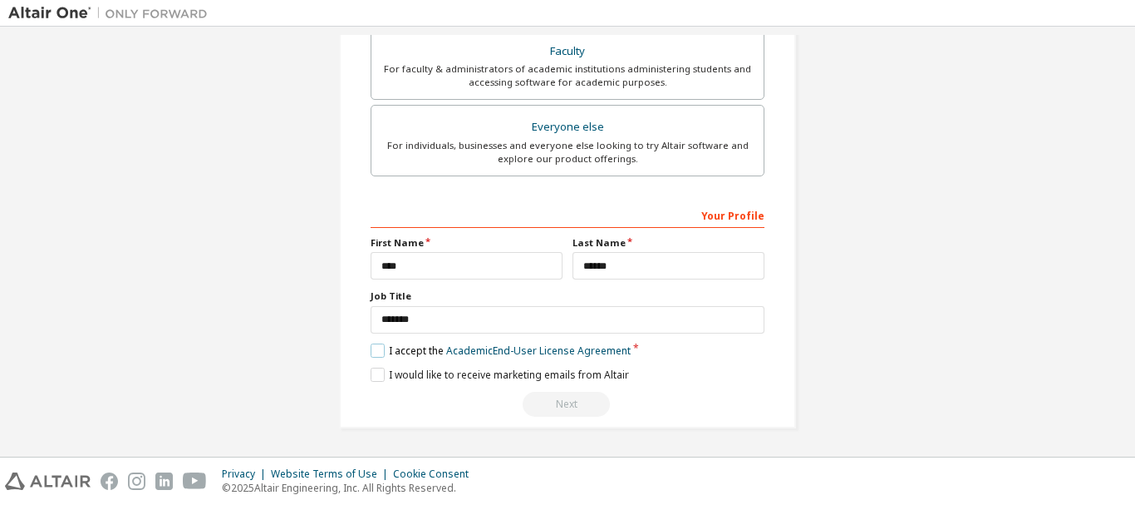
click at [374, 347] on label "I accept the Academic End-User License Agreement" at bounding box center [501, 350] width 260 height 14
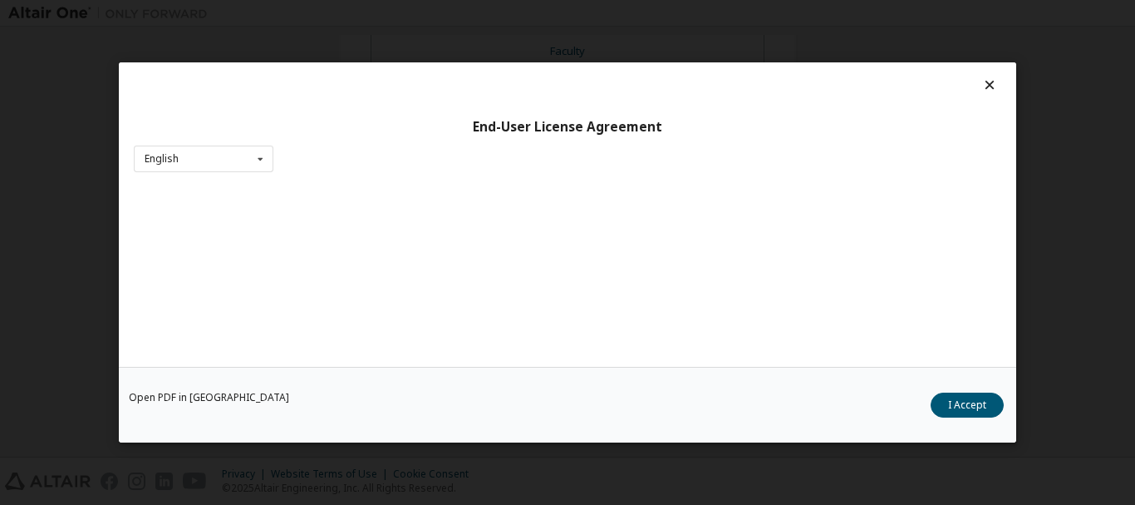
click at [996, 409] on button "I Accept" at bounding box center [967, 404] width 73 height 25
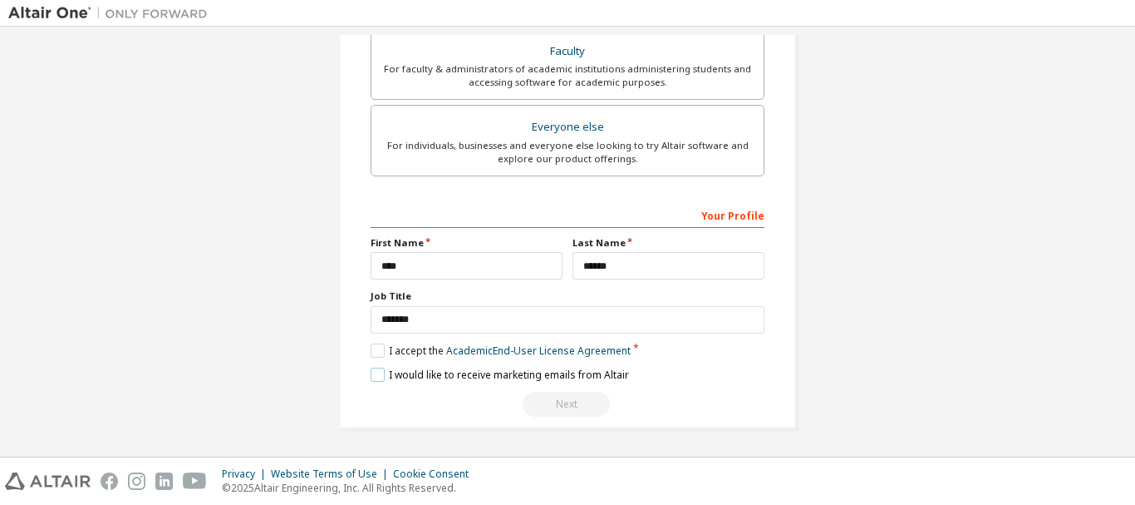
click at [383, 373] on label "I would like to receive marketing emails from Altair" at bounding box center [500, 374] width 258 height 14
click at [568, 406] on div "Next" at bounding box center [568, 403] width 394 height 25
drag, startPoint x: 568, startPoint y: 406, endPoint x: 580, endPoint y: 401, distance: 13.4
click at [572, 404] on div "Next" at bounding box center [568, 403] width 394 height 25
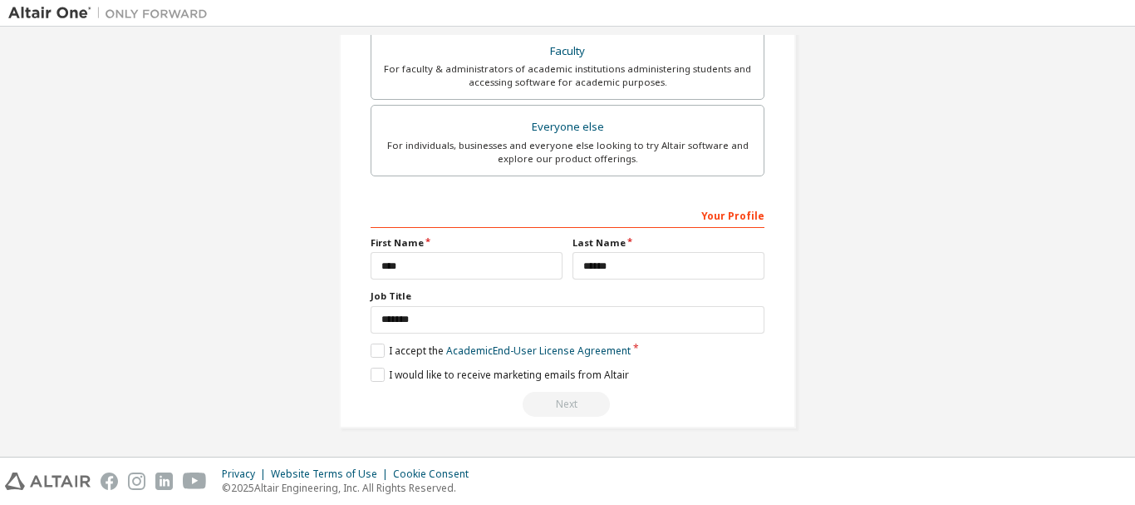
click at [582, 401] on div "Next" at bounding box center [568, 403] width 394 height 25
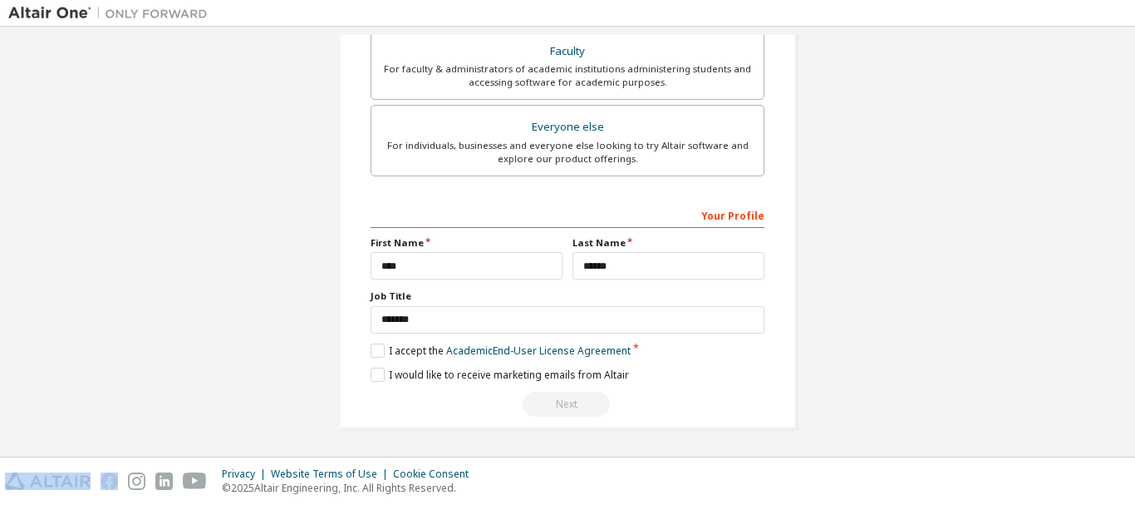
click at [581, 401] on div "Next" at bounding box center [568, 403] width 394 height 25
click at [581, 402] on div "Next" at bounding box center [568, 403] width 394 height 25
drag, startPoint x: 579, startPoint y: 409, endPoint x: 577, endPoint y: 401, distance: 8.7
click at [577, 401] on div "Next" at bounding box center [568, 403] width 394 height 25
click at [575, 393] on div "Next" at bounding box center [568, 403] width 394 height 25
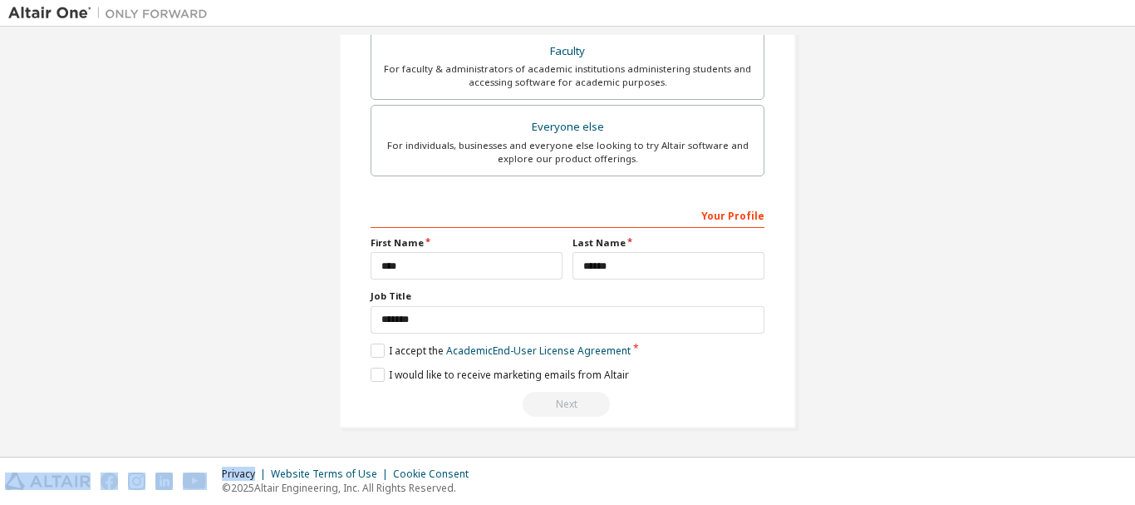
drag, startPoint x: 575, startPoint y: 395, endPoint x: 571, endPoint y: 385, distance: 10.8
click at [573, 386] on div "**********" at bounding box center [568, 308] width 394 height 215
click at [569, 389] on div "**********" at bounding box center [568, 308] width 394 height 215
drag, startPoint x: 567, startPoint y: 391, endPoint x: 564, endPoint y: 401, distance: 10.3
click at [566, 391] on div "Next" at bounding box center [568, 403] width 394 height 25
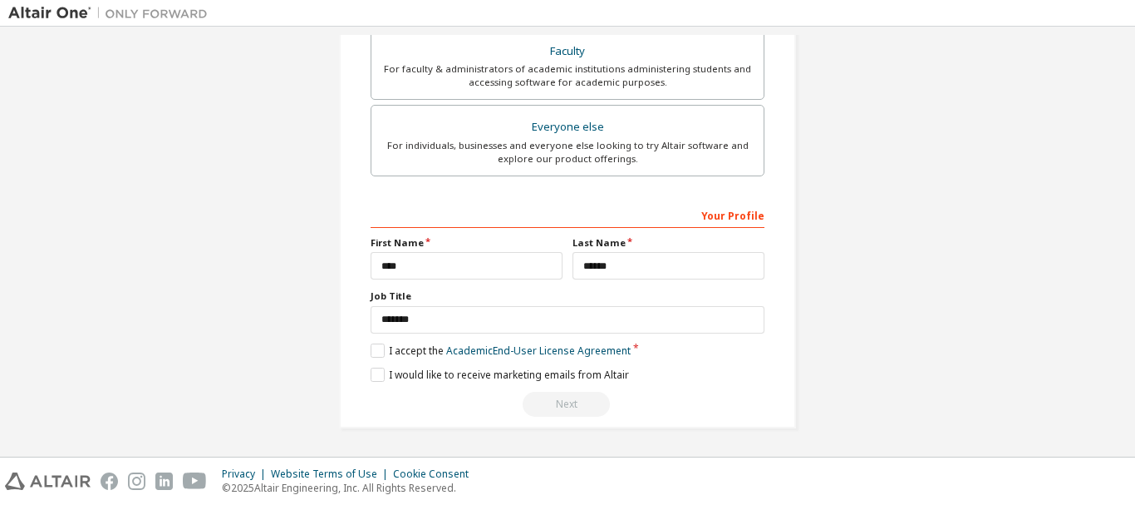
click at [564, 403] on div "Next" at bounding box center [568, 403] width 394 height 25
click at [563, 401] on div "Next" at bounding box center [568, 403] width 394 height 25
drag, startPoint x: 563, startPoint y: 403, endPoint x: 564, endPoint y: 395, distance: 8.5
click at [564, 395] on div "Next" at bounding box center [568, 403] width 394 height 25
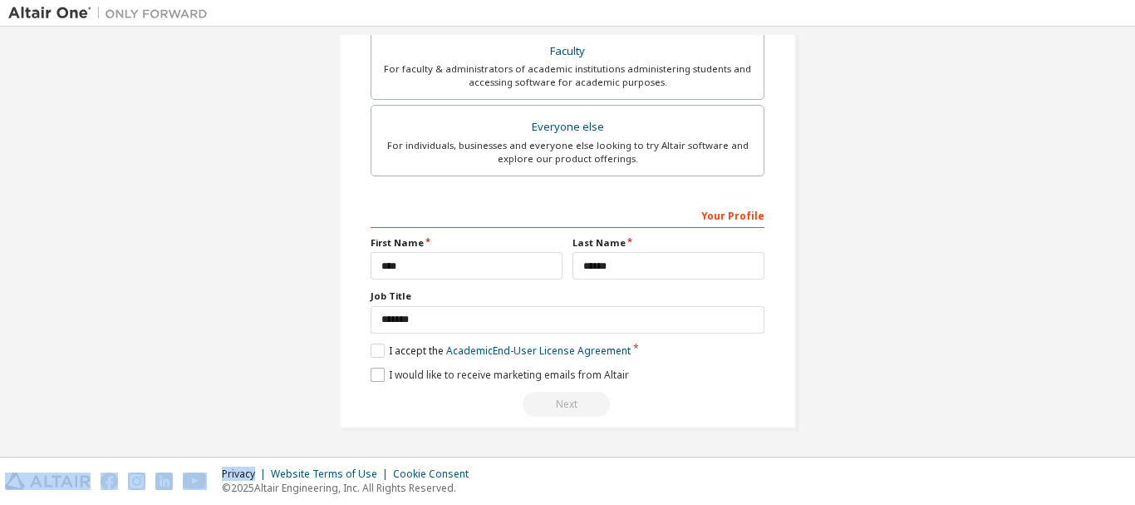
drag, startPoint x: 564, startPoint y: 395, endPoint x: 551, endPoint y: 367, distance: 30.5
click at [564, 393] on div "Next" at bounding box center [568, 403] width 394 height 25
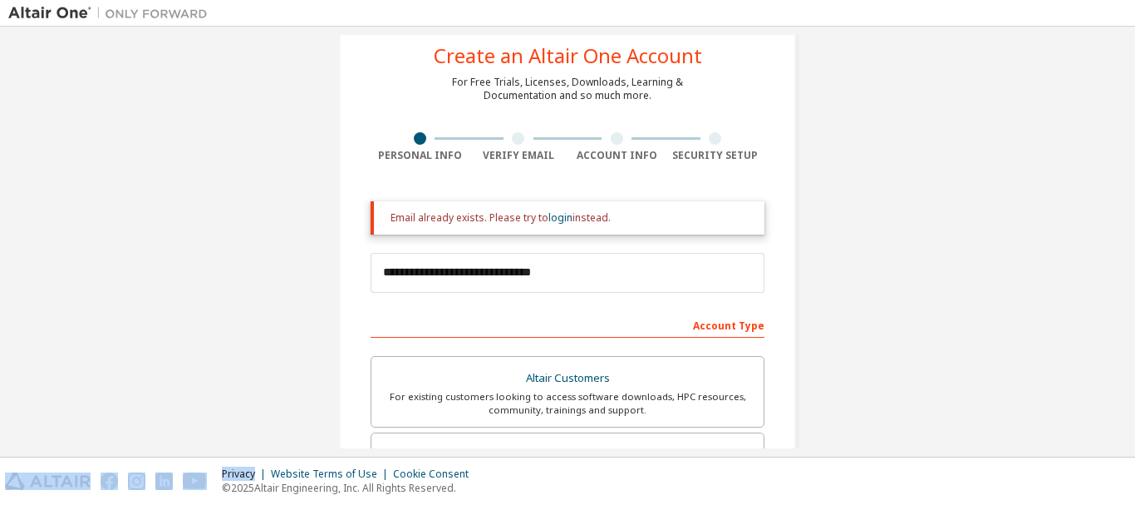
scroll to position [0, 0]
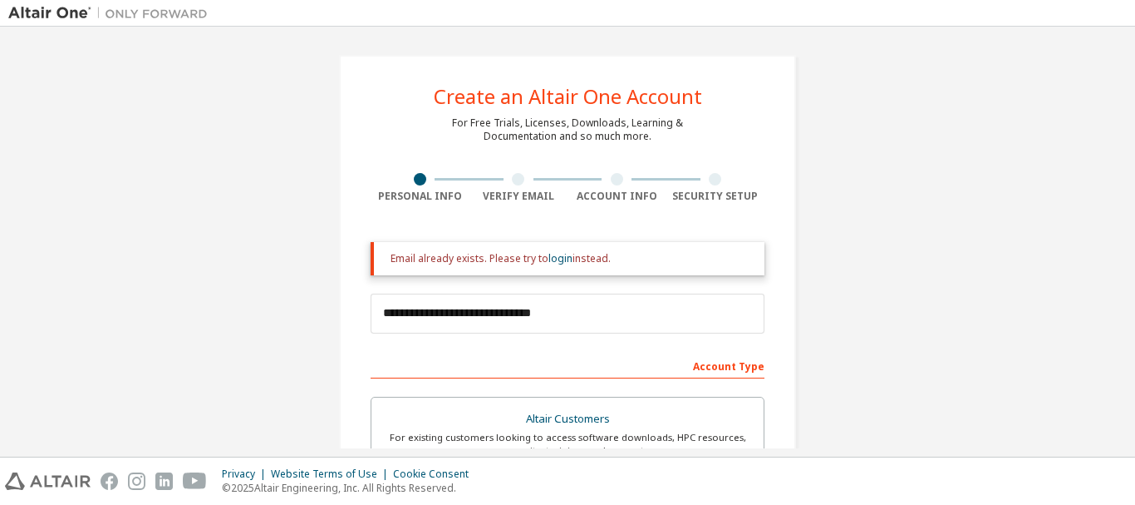
click at [523, 170] on div "**********" at bounding box center [567, 501] width 457 height 893
click at [524, 178] on div at bounding box center [519, 179] width 99 height 12
click at [524, 180] on div at bounding box center [519, 179] width 99 height 12
click at [523, 180] on div at bounding box center [519, 179] width 99 height 12
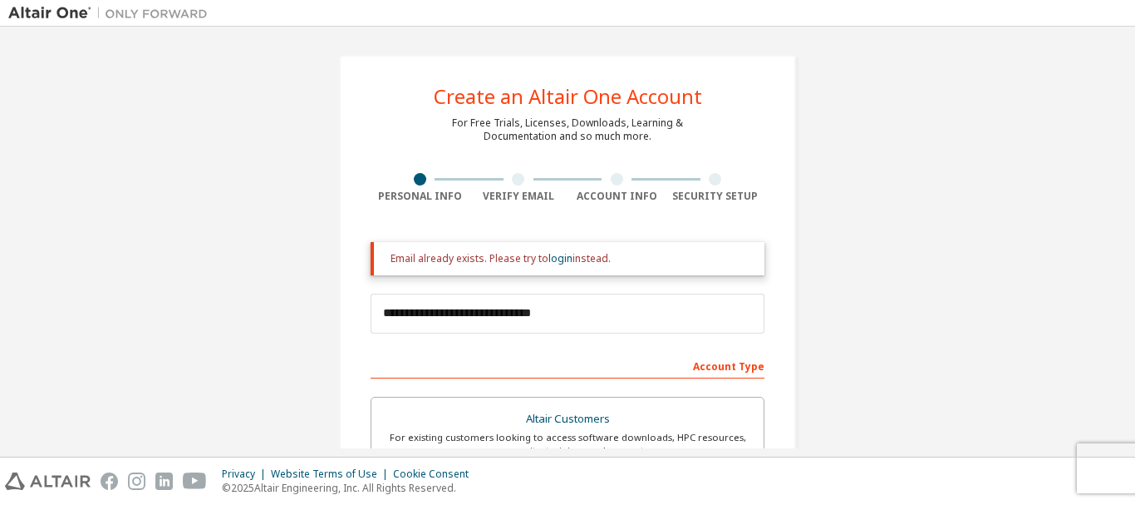
drag, startPoint x: 523, startPoint y: 180, endPoint x: 522, endPoint y: 171, distance: 8.4
click at [524, 175] on div at bounding box center [519, 179] width 99 height 12
click at [520, 179] on div at bounding box center [518, 179] width 12 height 12
click at [519, 175] on div at bounding box center [518, 179] width 12 height 12
click at [555, 260] on link "login" at bounding box center [561, 258] width 24 height 14
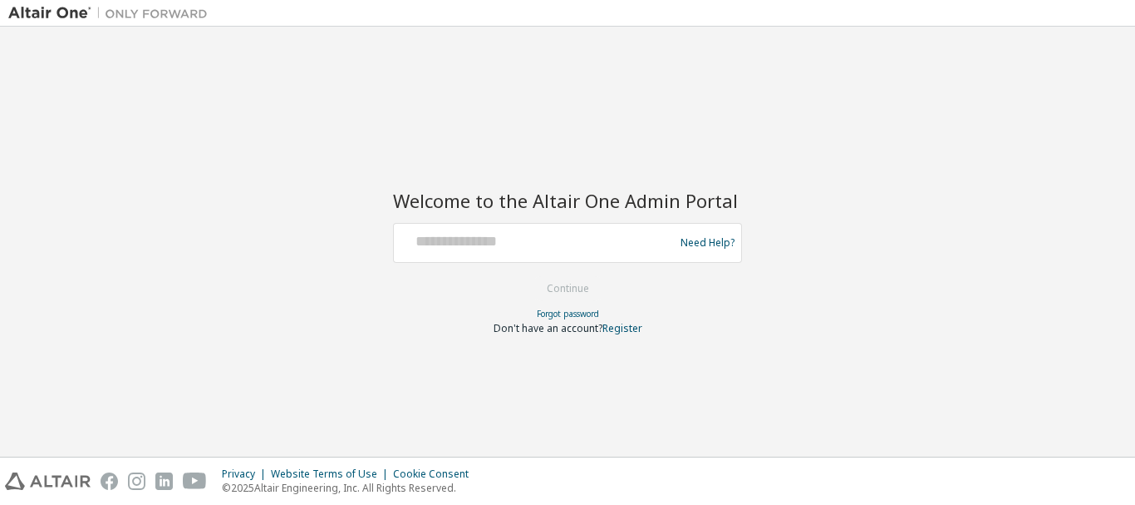
click at [575, 253] on div at bounding box center [537, 243] width 272 height 32
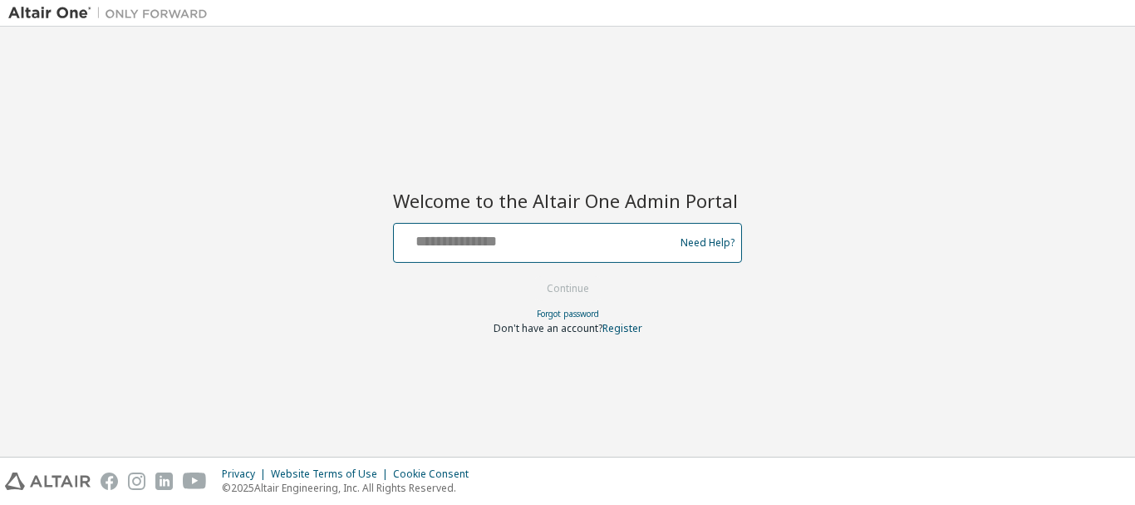
click at [481, 242] on input "text" at bounding box center [537, 239] width 272 height 24
type input "**********"
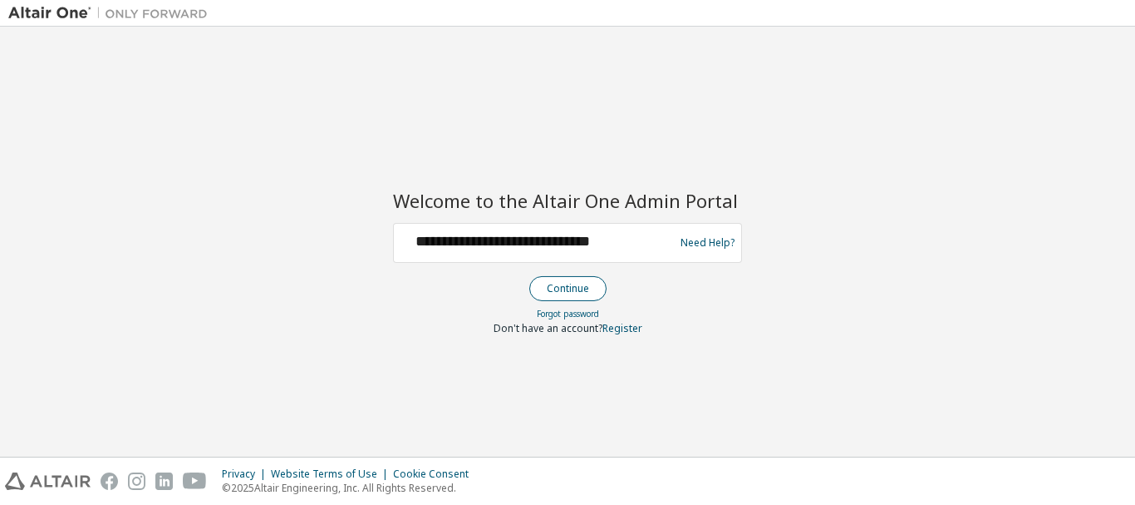
click at [579, 289] on button "Continue" at bounding box center [567, 288] width 77 height 25
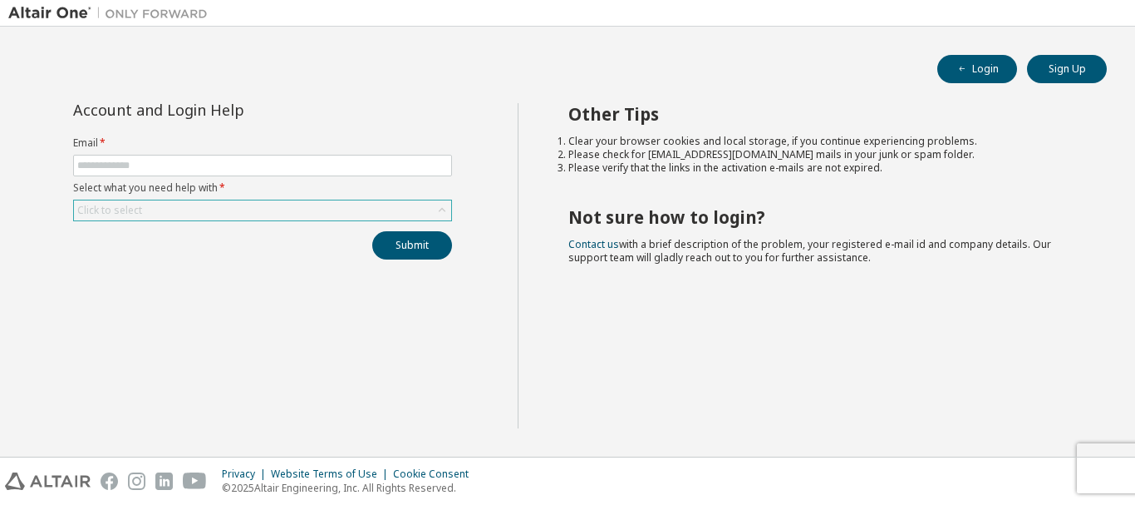
click at [174, 209] on div "Click to select" at bounding box center [262, 210] width 377 height 20
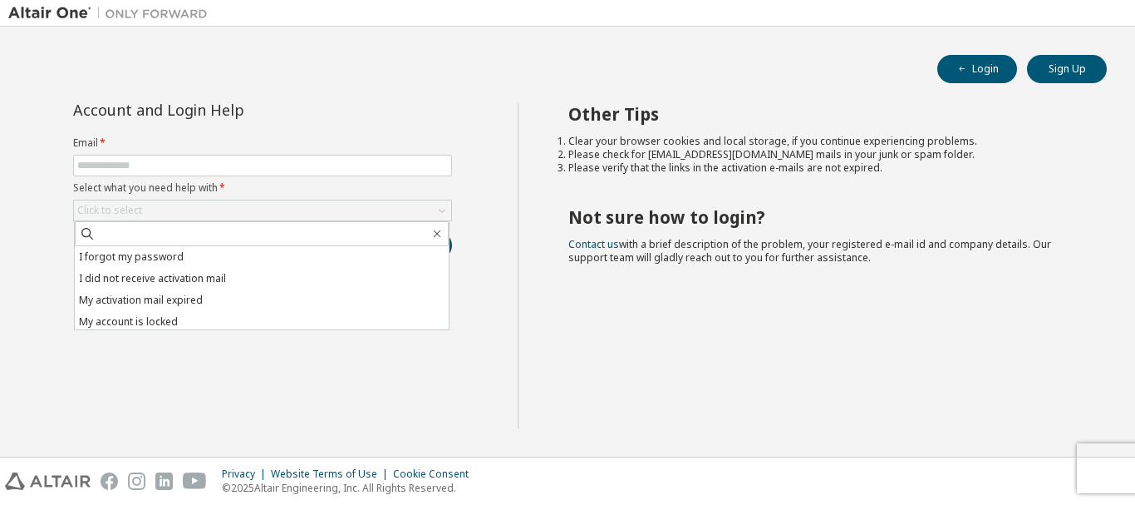
click at [197, 352] on div "Account and Login Help Email * Select what you need help with * Click to select…" at bounding box center [263, 265] width 510 height 325
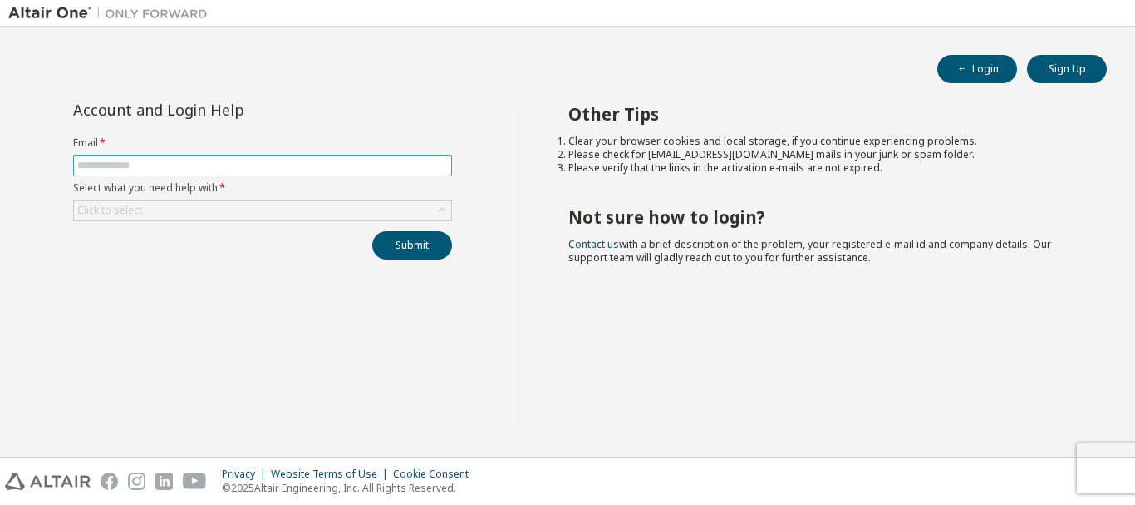
click at [145, 167] on input "text" at bounding box center [262, 165] width 371 height 13
type input "**********"
click at [170, 216] on div "Click to select" at bounding box center [262, 210] width 377 height 20
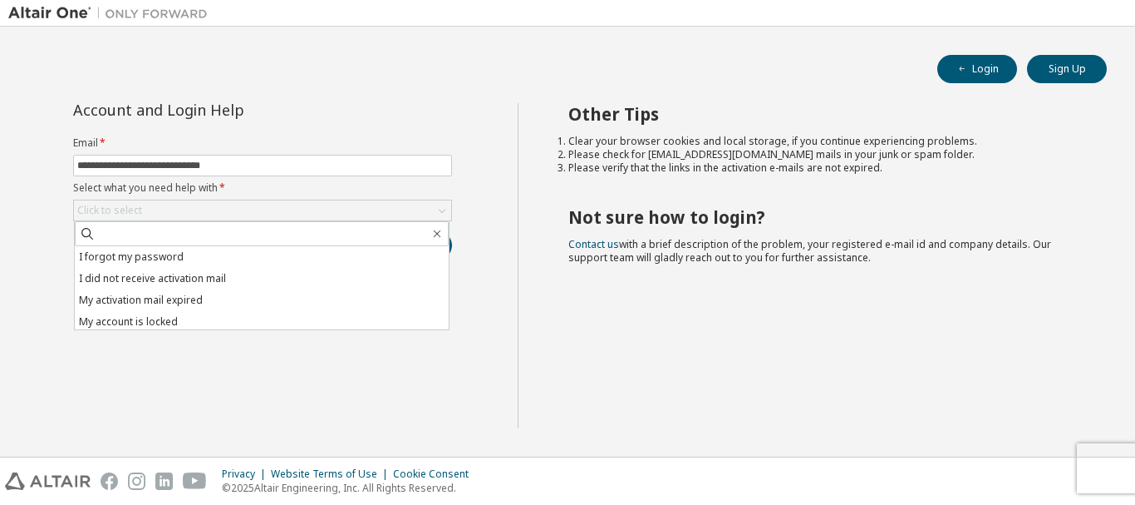
click at [173, 352] on div "**********" at bounding box center [263, 265] width 510 height 325
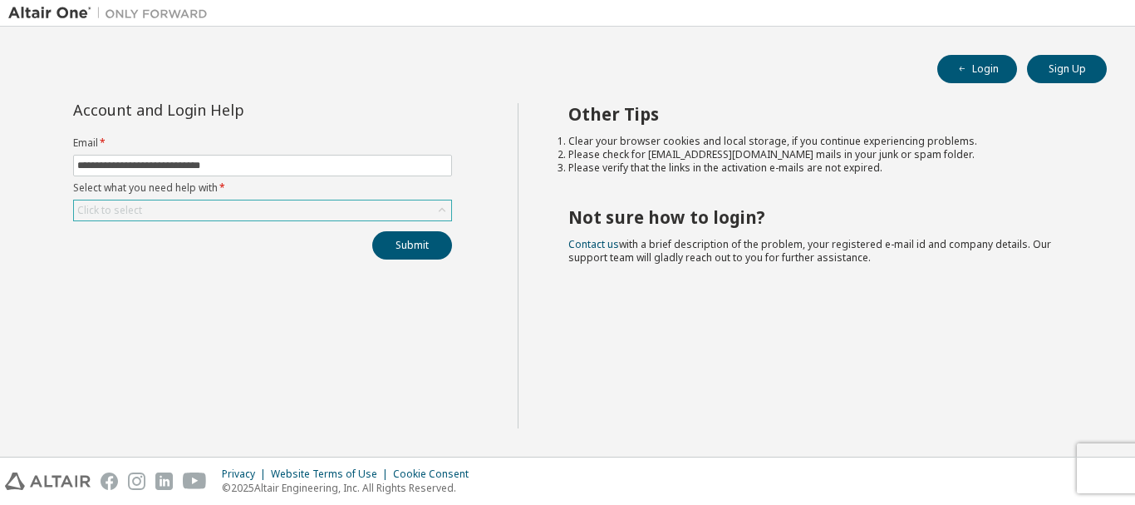
click at [137, 205] on div "Click to select" at bounding box center [109, 210] width 65 height 13
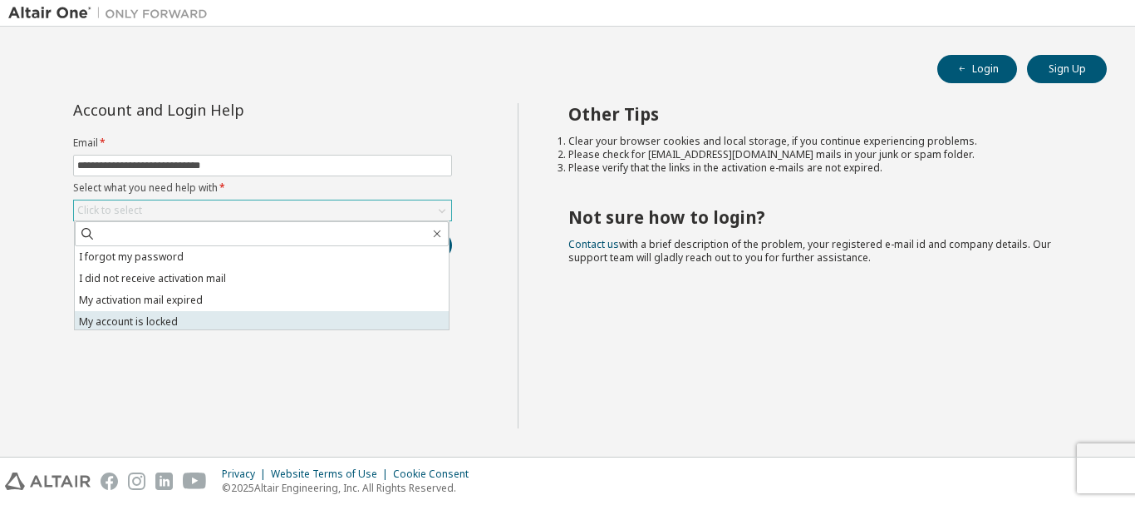
click at [358, 318] on li "My account is locked" at bounding box center [262, 322] width 374 height 22
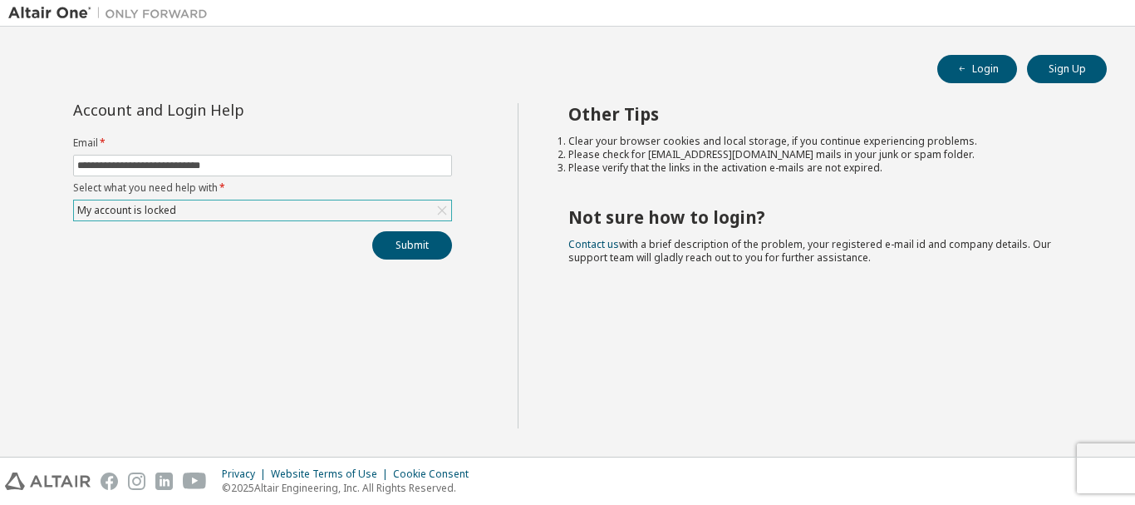
click at [190, 223] on div "**********" at bounding box center [262, 181] width 399 height 156
click at [190, 215] on div "My account is locked" at bounding box center [262, 210] width 377 height 20
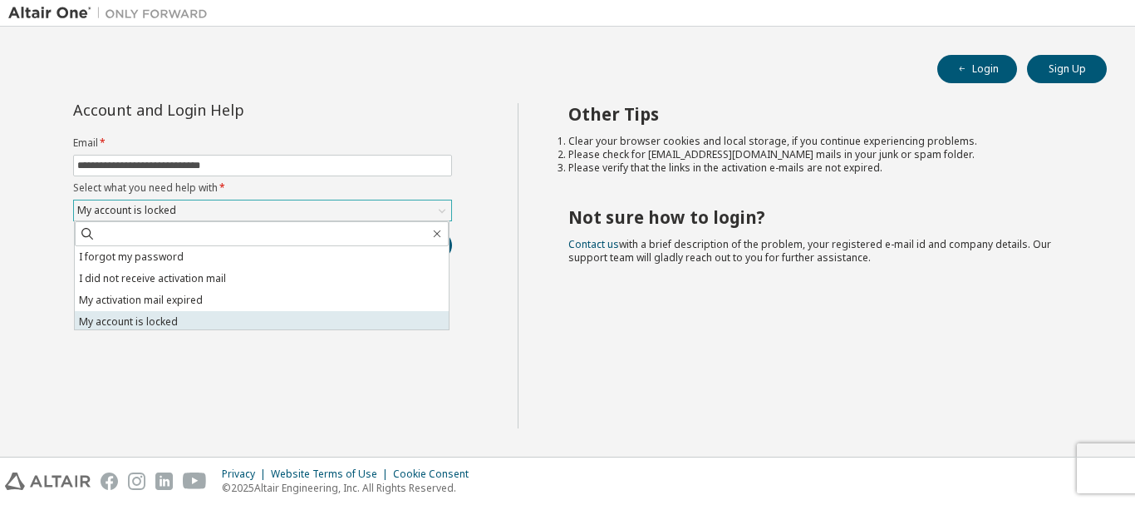
click at [167, 323] on li "My account is locked" at bounding box center [262, 322] width 374 height 22
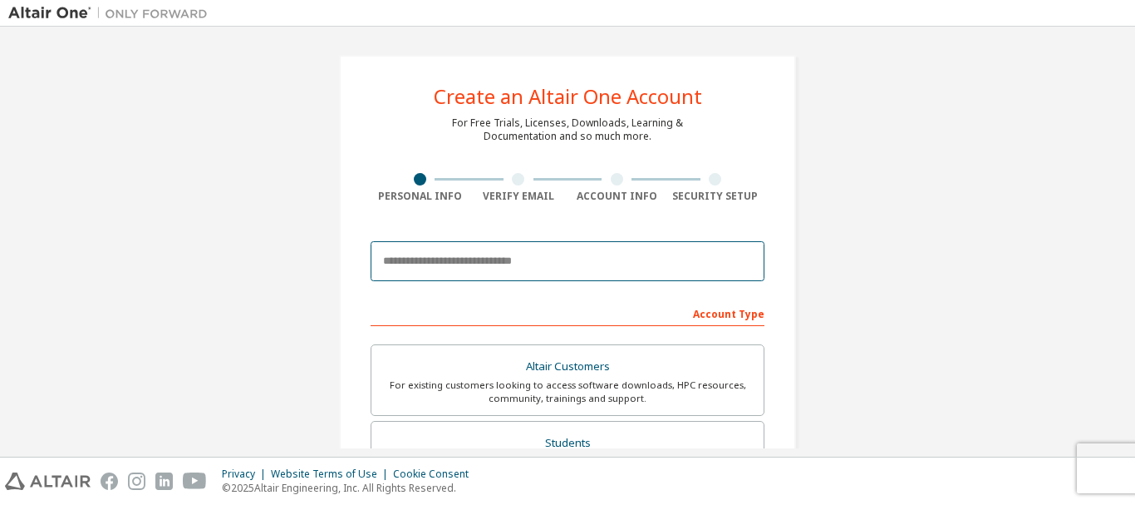
click at [549, 266] on input "email" at bounding box center [568, 261] width 394 height 40
type input "**********"
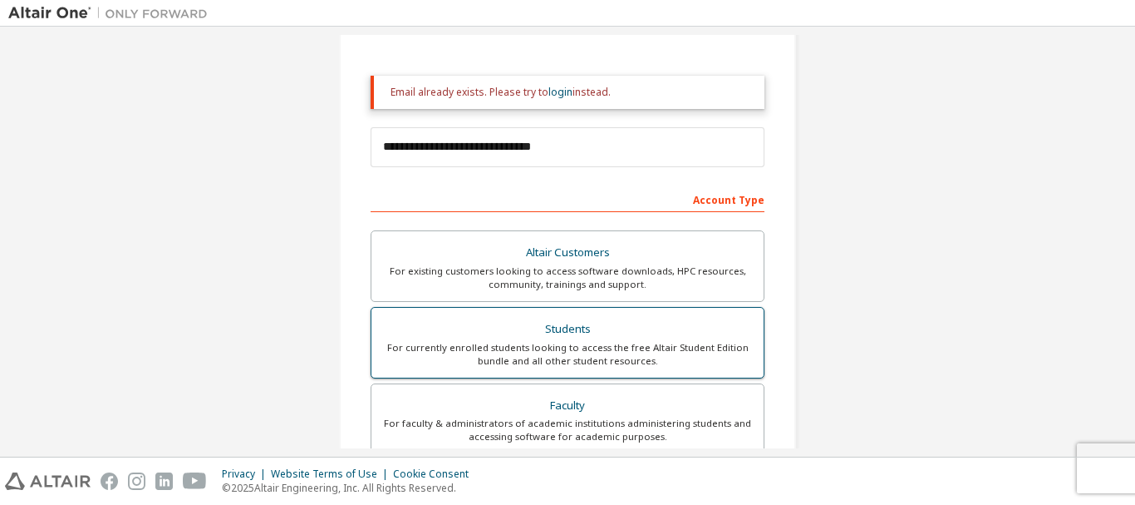
click at [583, 355] on div "For currently enrolled students looking to access the free Altair Student Editi…" at bounding box center [568, 354] width 372 height 27
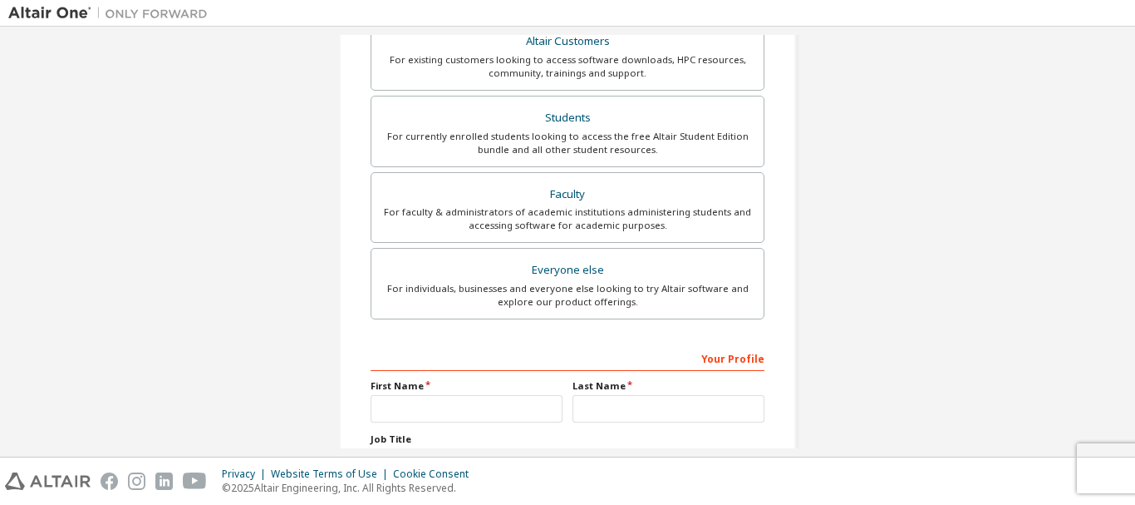
scroll to position [416, 0]
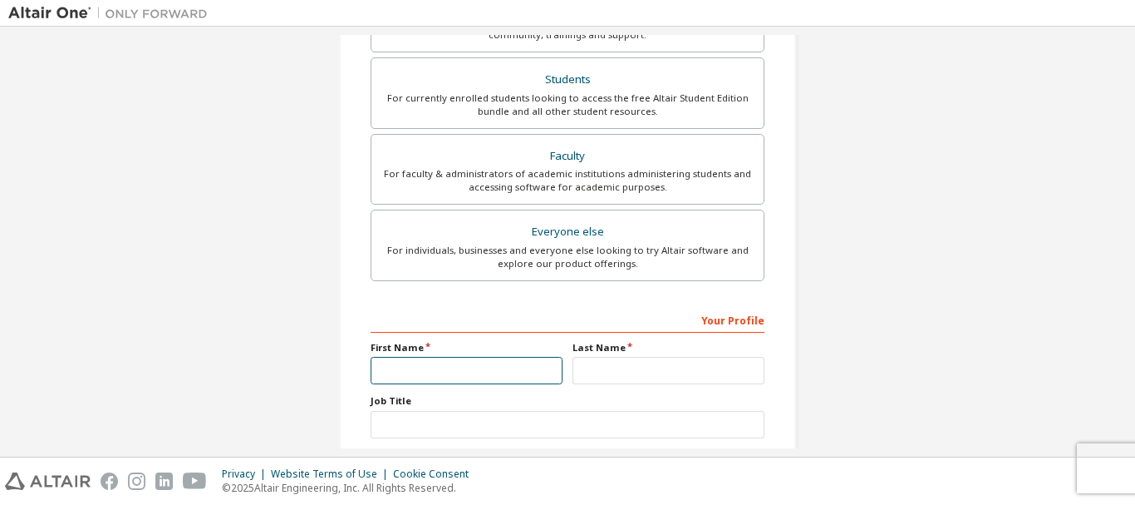
click at [436, 359] on input "text" at bounding box center [467, 370] width 192 height 27
type input "***"
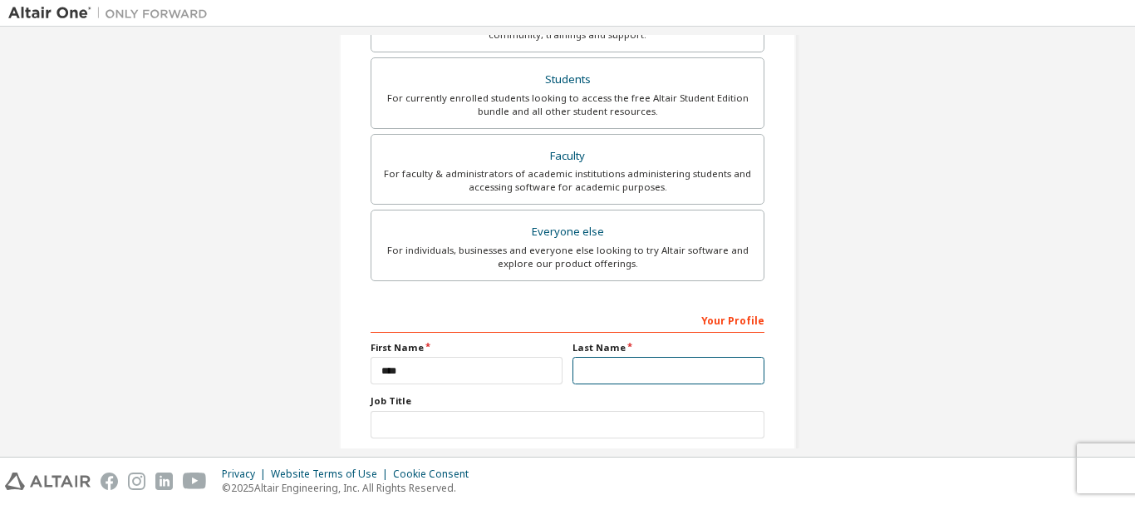
click at [593, 373] on input "text" at bounding box center [669, 370] width 192 height 27
type input "******"
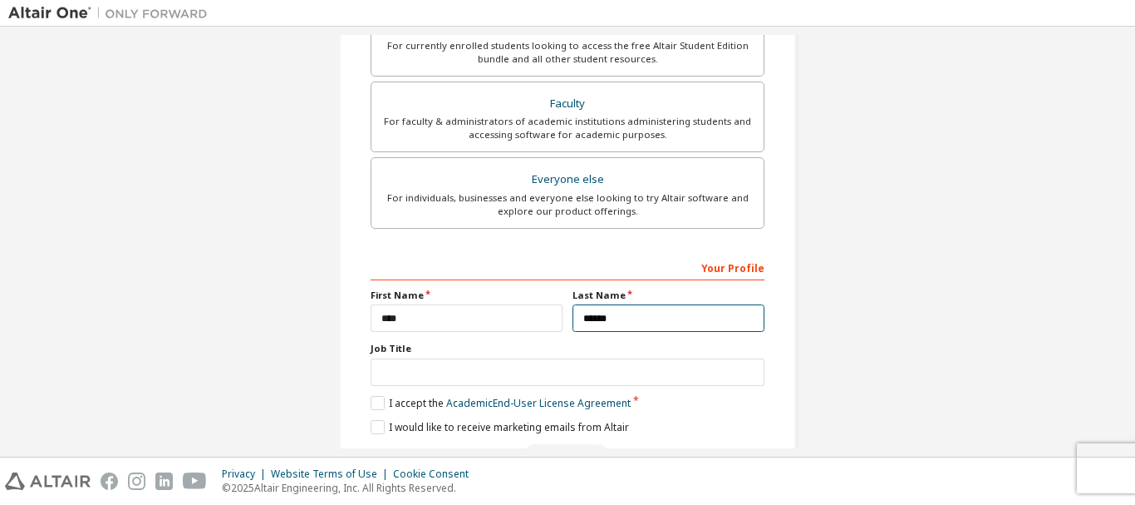
scroll to position [520, 0]
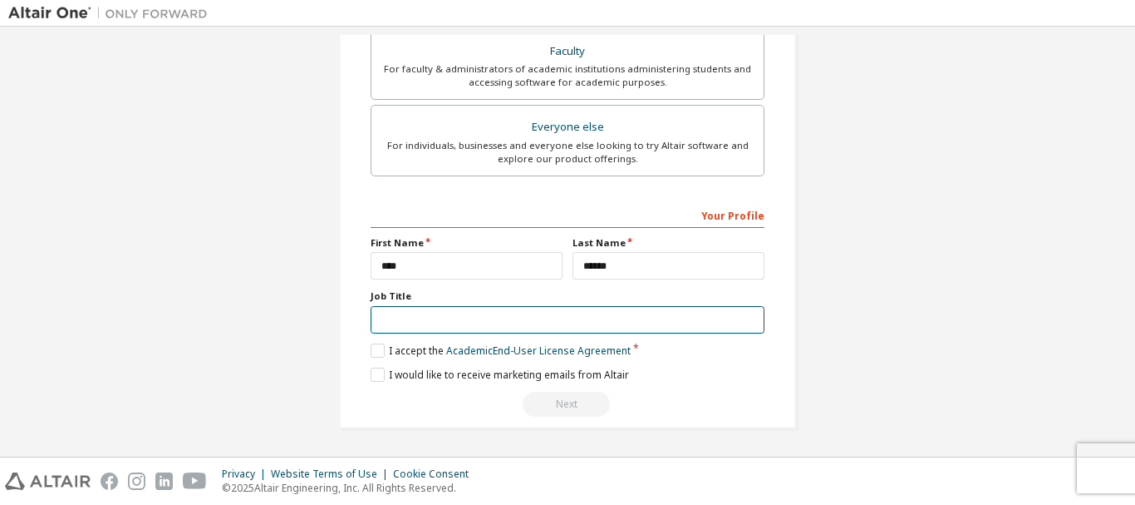
click at [431, 313] on input "text" at bounding box center [568, 319] width 394 height 27
type input "*******"
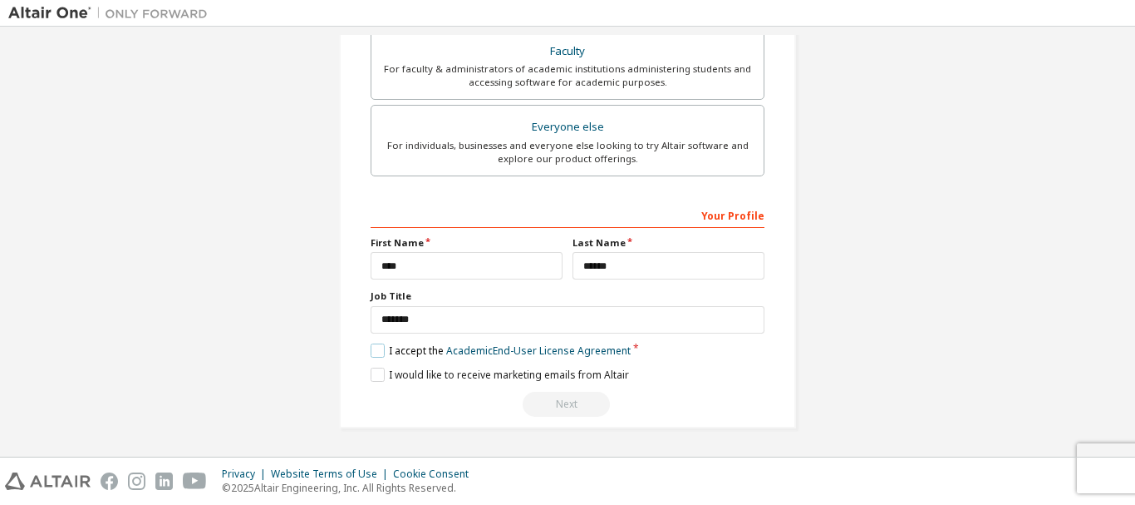
click at [380, 355] on label "I accept the Academic End-User License Agreement" at bounding box center [501, 350] width 260 height 14
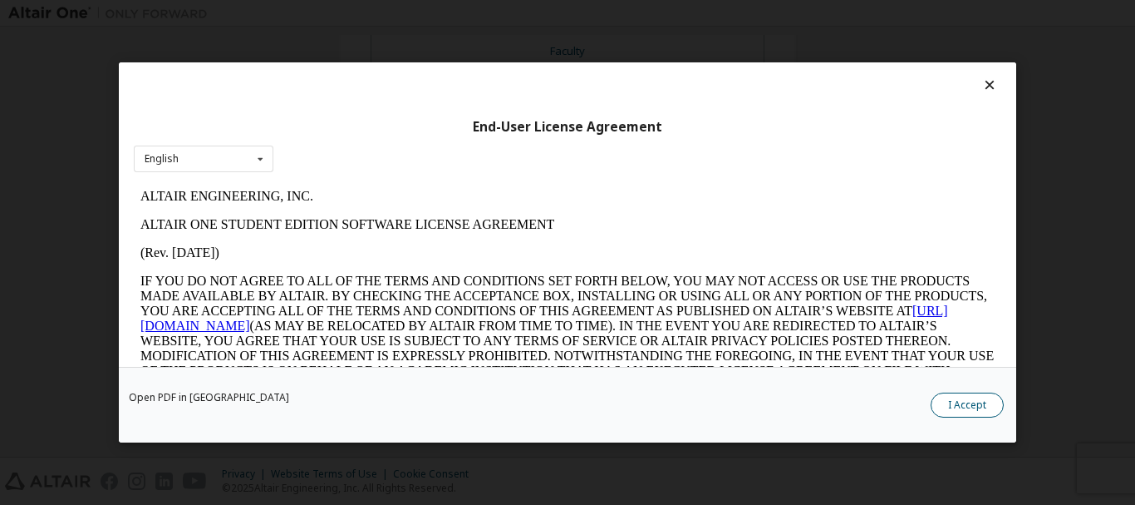
scroll to position [0, 0]
click at [945, 414] on button "I Accept" at bounding box center [967, 404] width 73 height 25
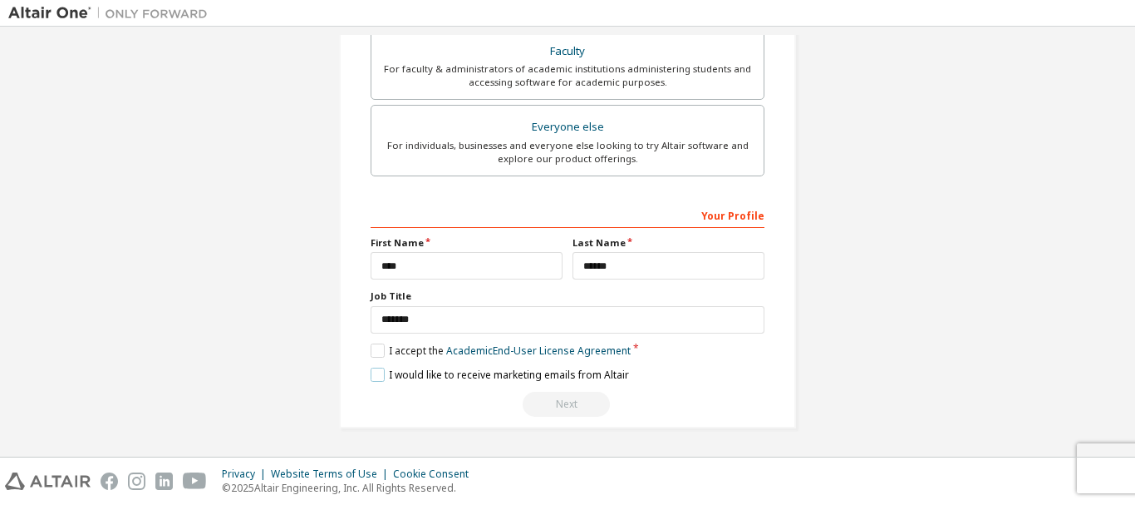
click at [375, 369] on label "I would like to receive marketing emails from Altair" at bounding box center [500, 374] width 258 height 14
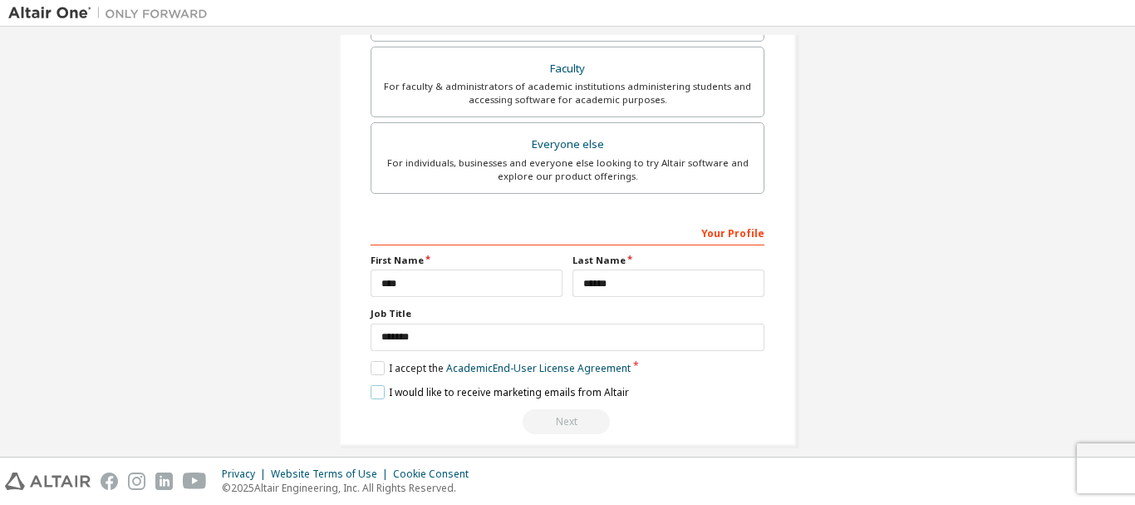
scroll to position [520, 0]
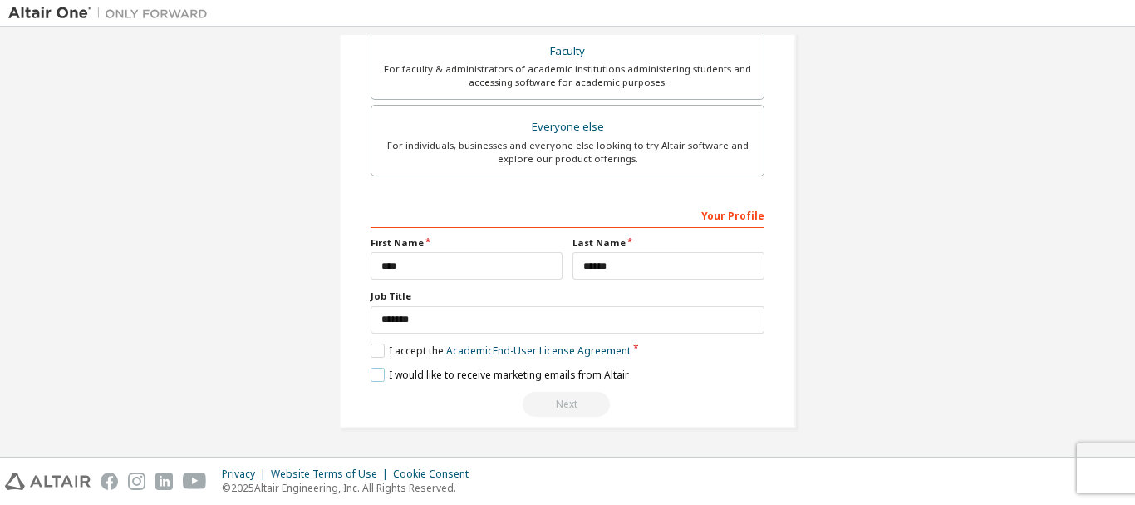
click at [371, 378] on label "I would like to receive marketing emails from Altair" at bounding box center [500, 374] width 258 height 14
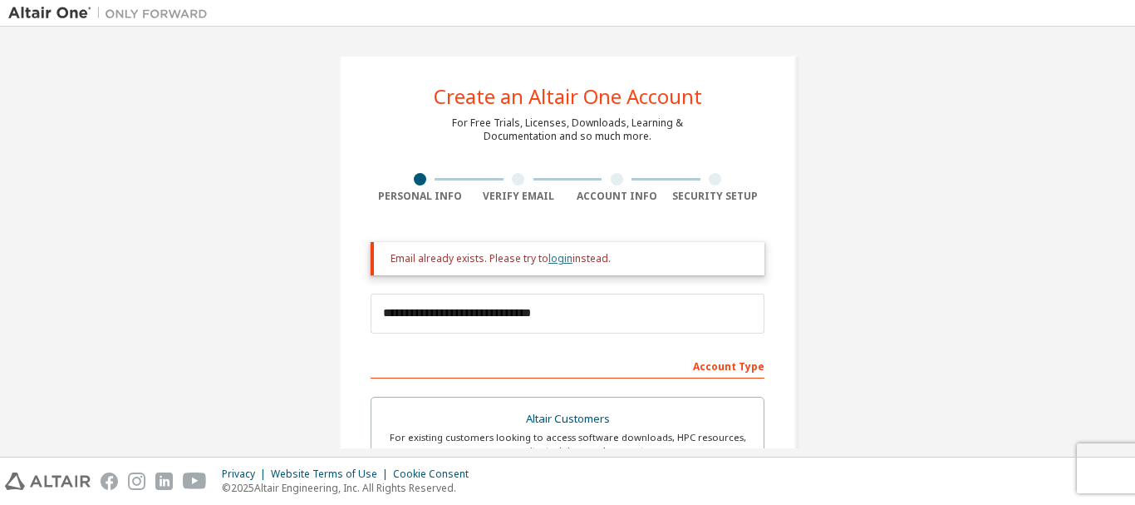
click at [552, 260] on link "login" at bounding box center [561, 258] width 24 height 14
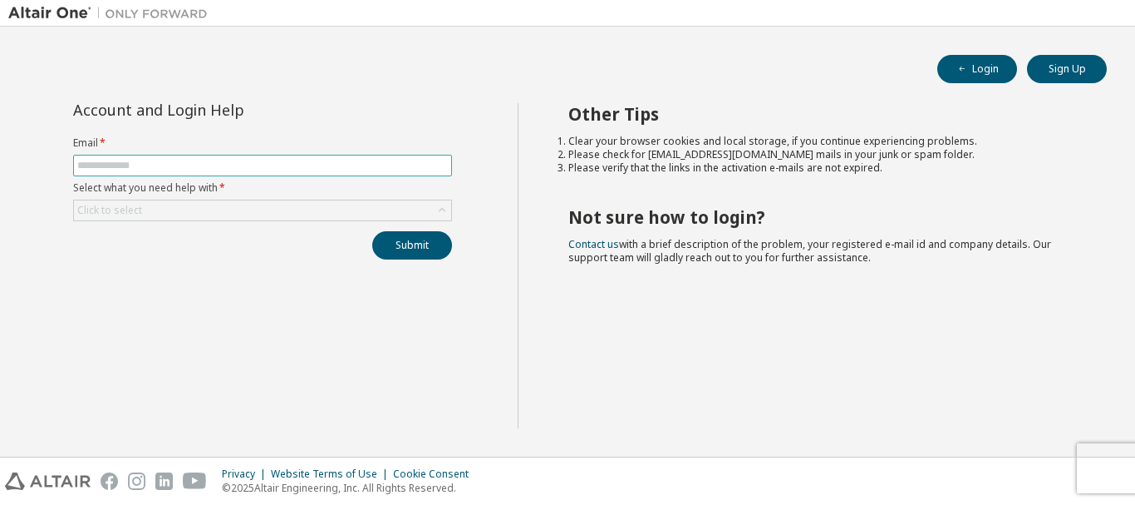
click at [215, 165] on input "text" at bounding box center [262, 165] width 371 height 13
type input "**********"
click at [199, 212] on div "Click to select" at bounding box center [262, 210] width 377 height 20
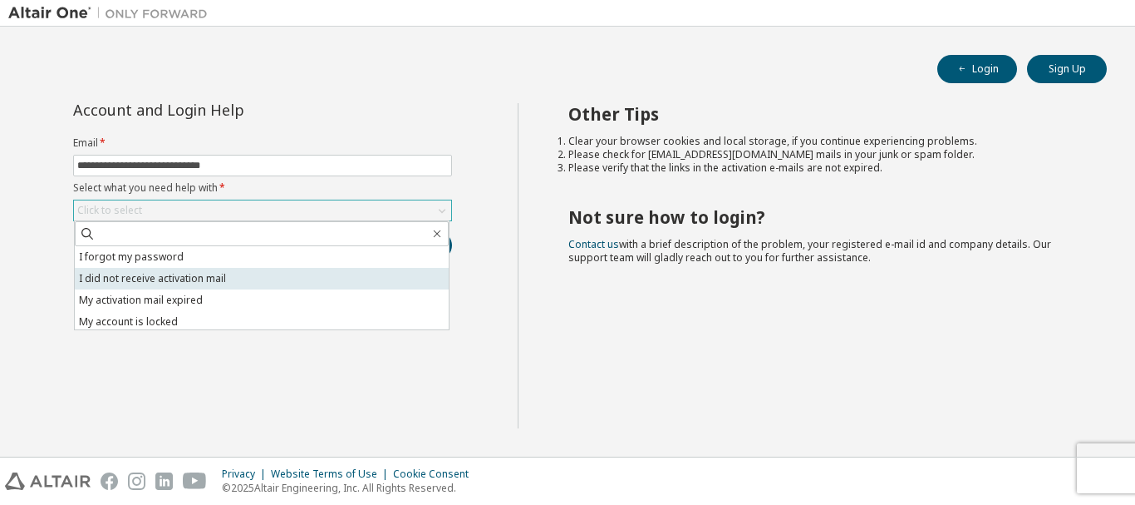
click at [232, 285] on li "I did not receive activation mail" at bounding box center [262, 279] width 374 height 22
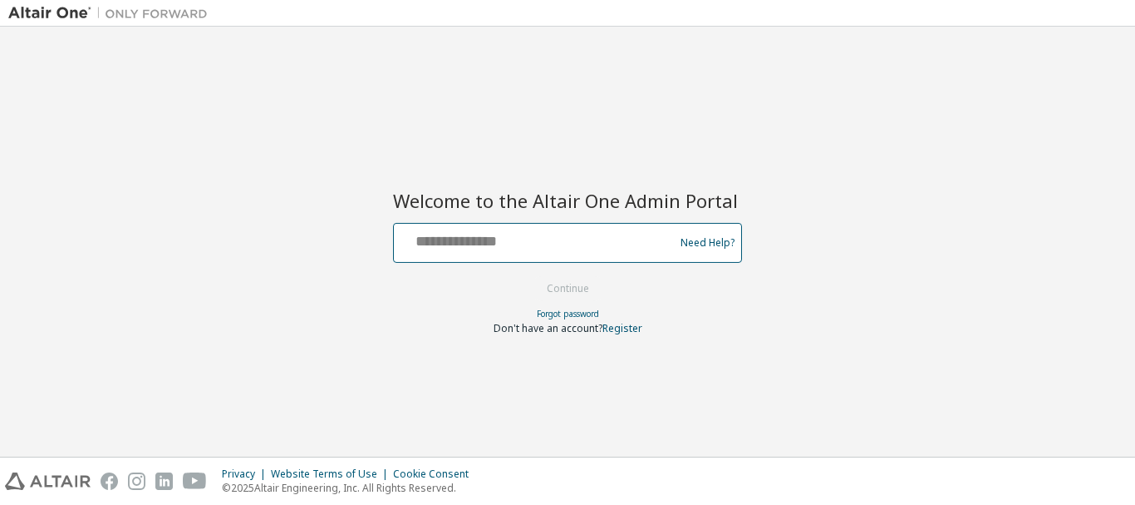
click at [549, 246] on input "text" at bounding box center [537, 239] width 272 height 24
type input "**********"
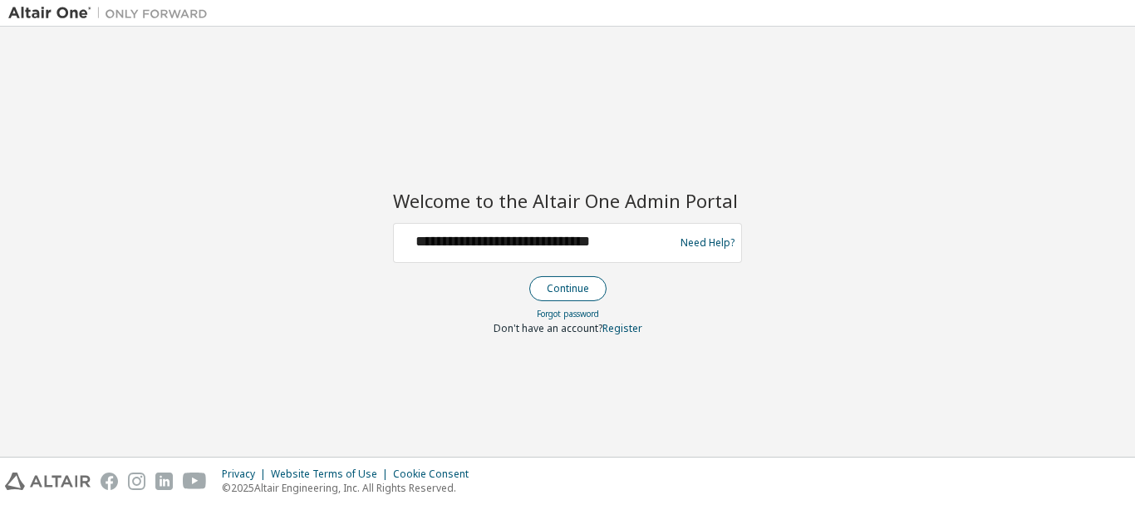
click at [573, 289] on button "Continue" at bounding box center [567, 288] width 77 height 25
